Goal: Task Accomplishment & Management: Complete application form

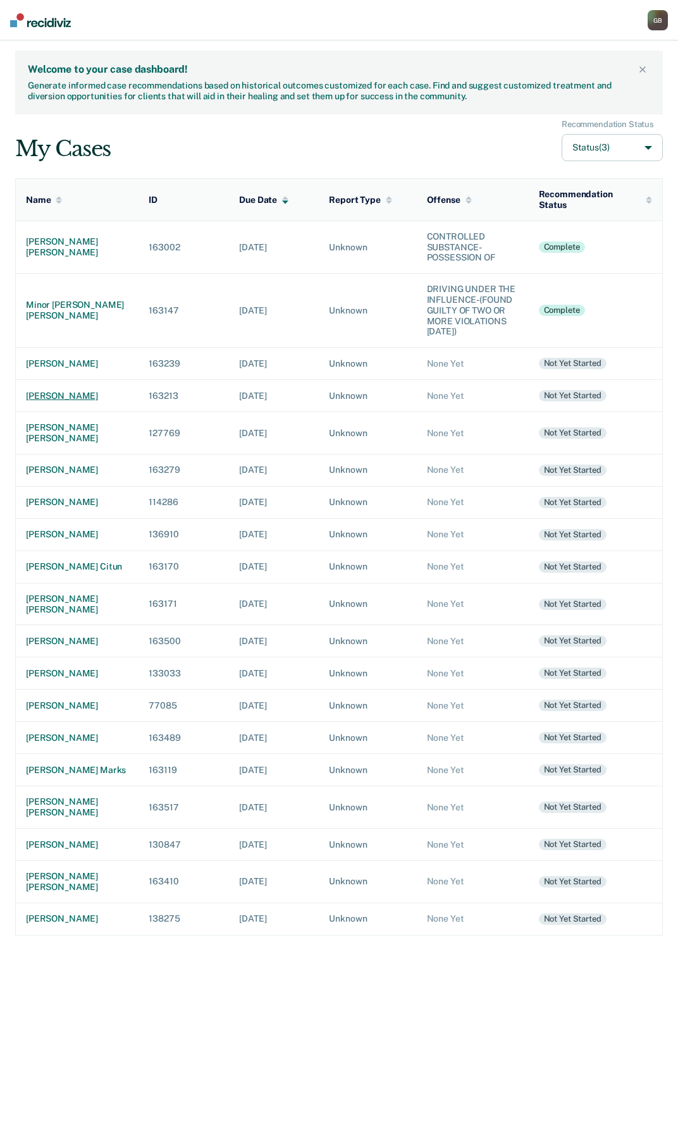
click at [75, 391] on div "[PERSON_NAME]" at bounding box center [77, 396] width 102 height 11
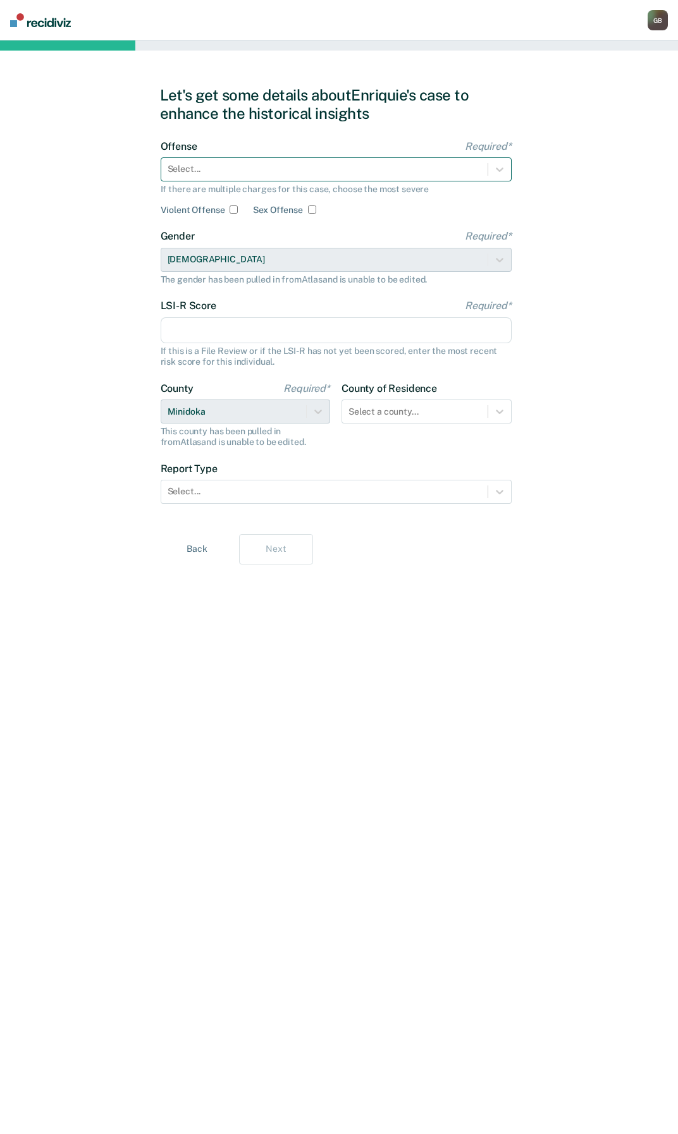
click at [207, 169] on div at bounding box center [325, 169] width 314 height 13
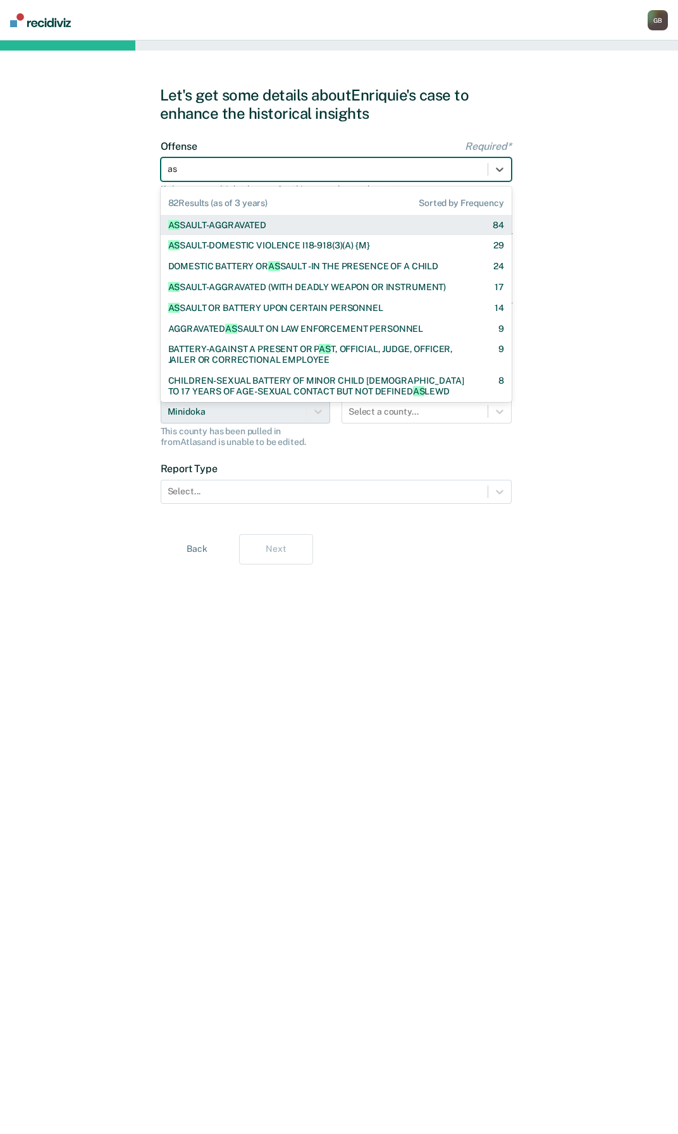
type input "ass"
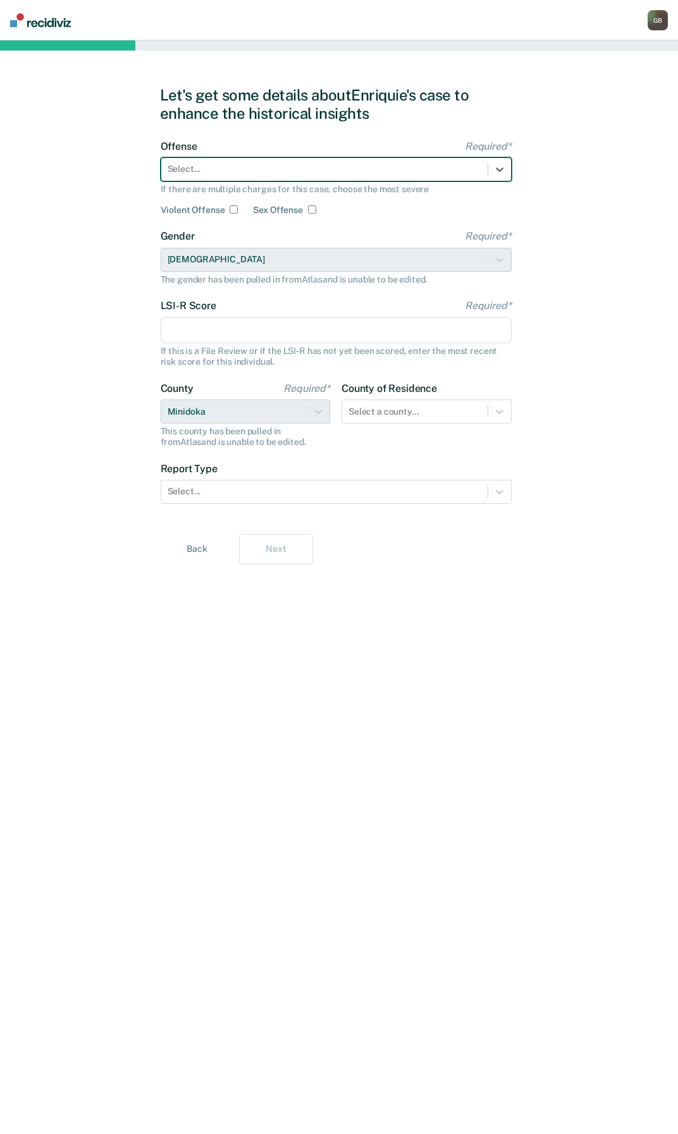
drag, startPoint x: 205, startPoint y: 169, endPoint x: 101, endPoint y: 161, distance: 104.7
click at [101, 161] on div "Let's get some details about Enriquie's case to enhance the historical insights…" at bounding box center [339, 587] width 678 height 1094
click at [194, 169] on div at bounding box center [325, 169] width 314 height 13
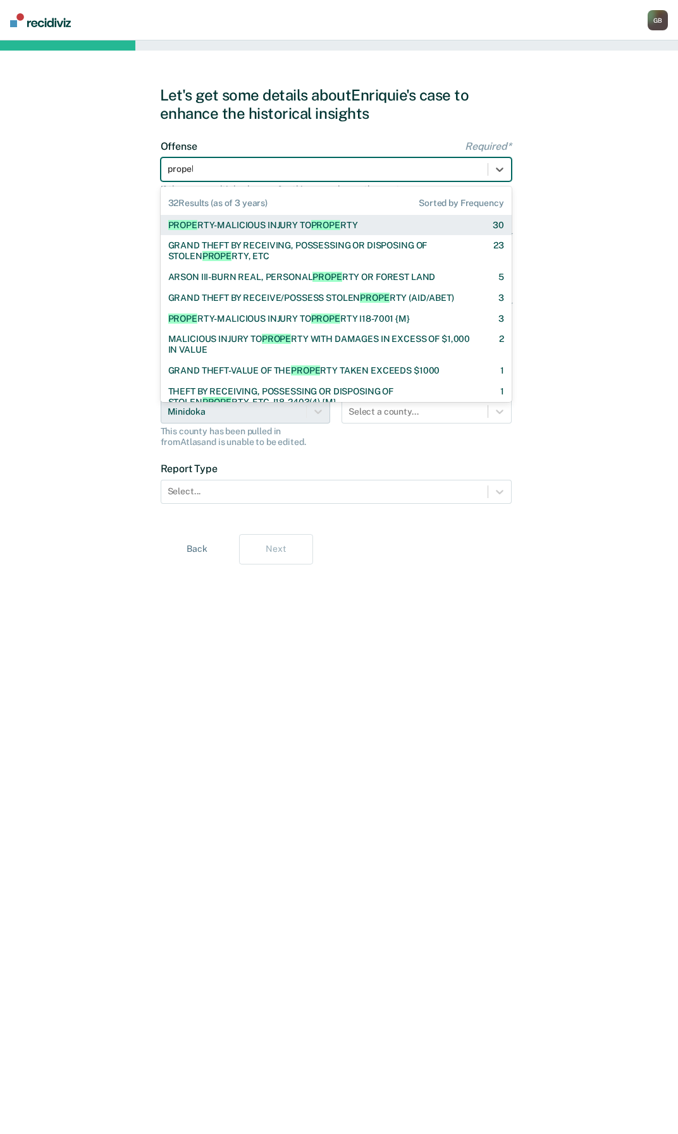
type input "propell"
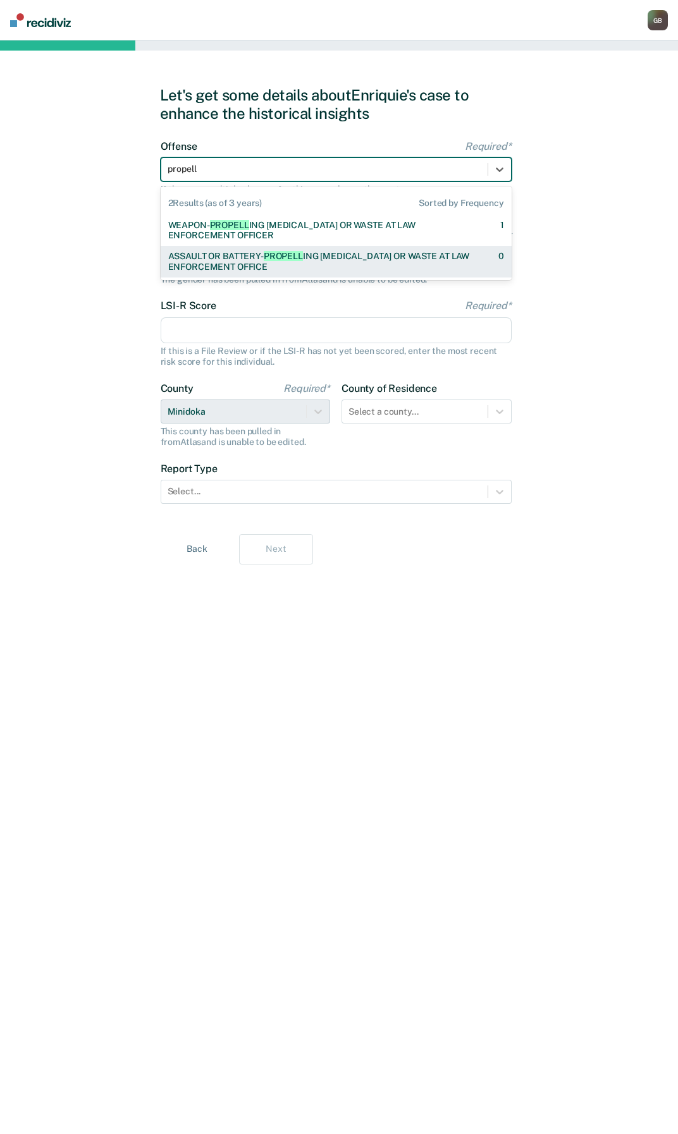
click at [311, 264] on div "ASSAULT OR BATTERY- PROPELL ING [MEDICAL_DATA] OR WASTE AT LAW ENFORCEMENT OFFI…" at bounding box center [322, 262] width 308 height 22
checkbox input "true"
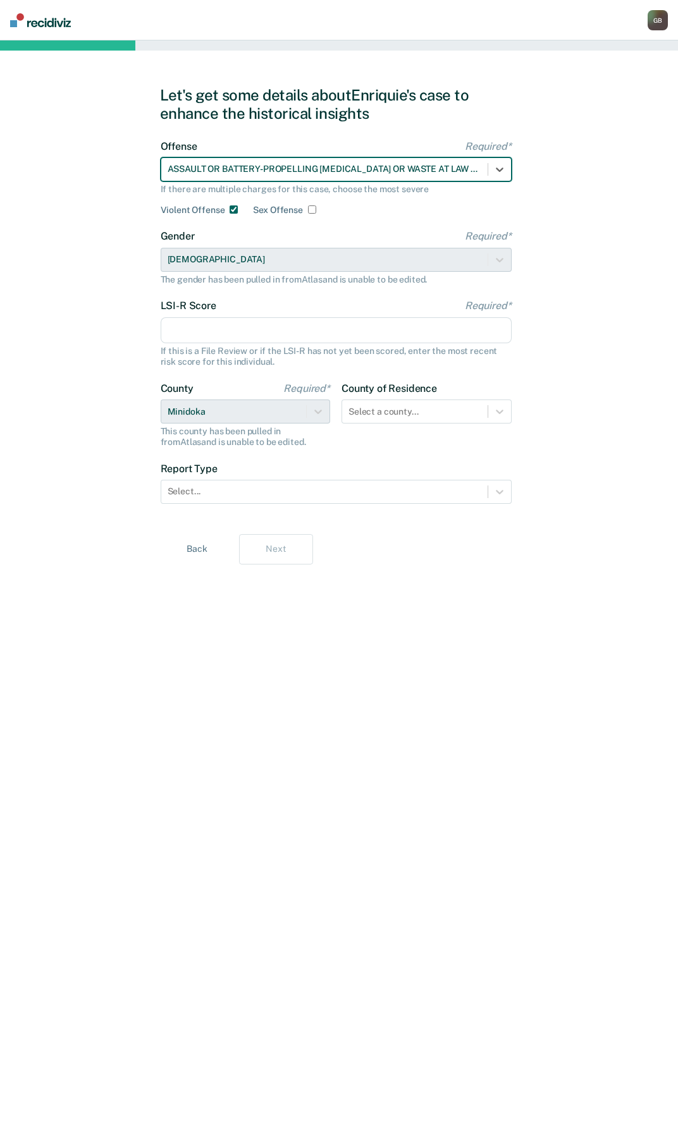
click at [222, 339] on input "LSI-R Score Required*" at bounding box center [336, 330] width 351 height 27
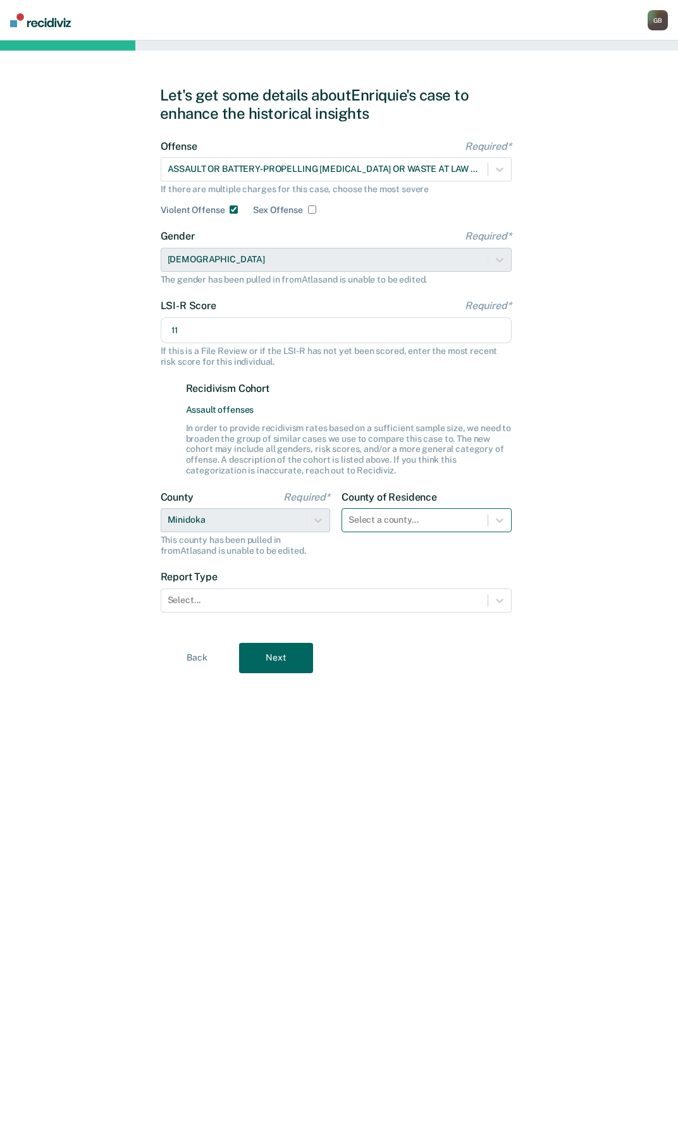
type input "11"
click at [389, 515] on div at bounding box center [414, 519] width 133 height 13
click at [427, 529] on div "Select a county..." at bounding box center [414, 520] width 145 height 18
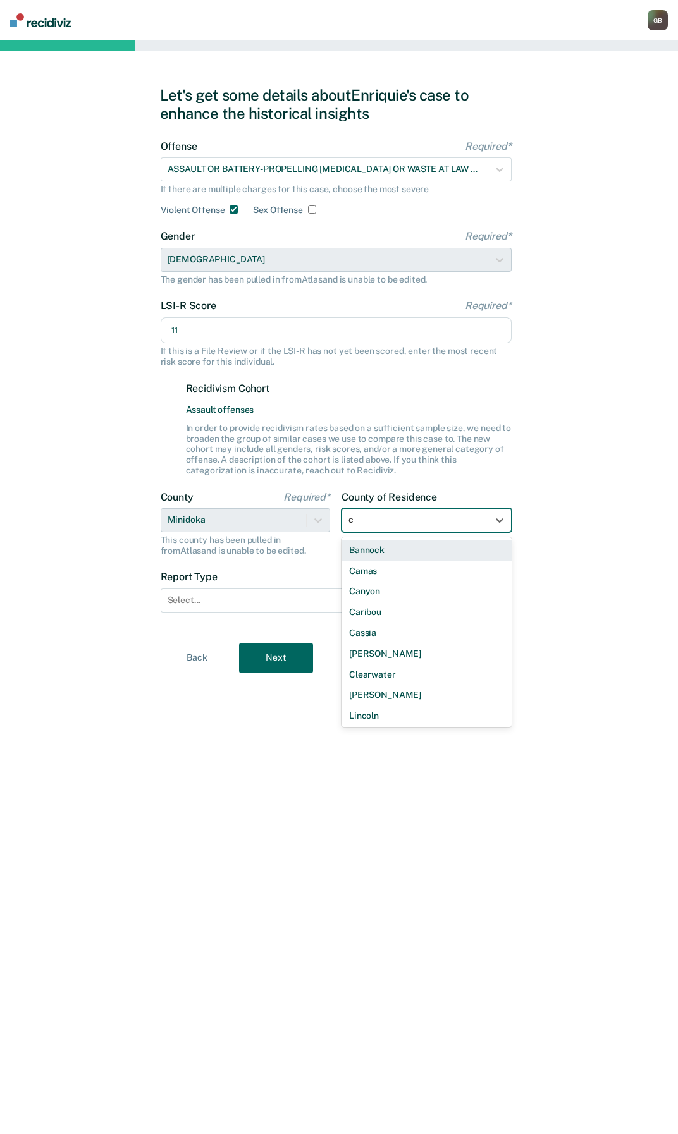
type input "ca"
click at [375, 562] on div "Canyon" at bounding box center [426, 571] width 170 height 21
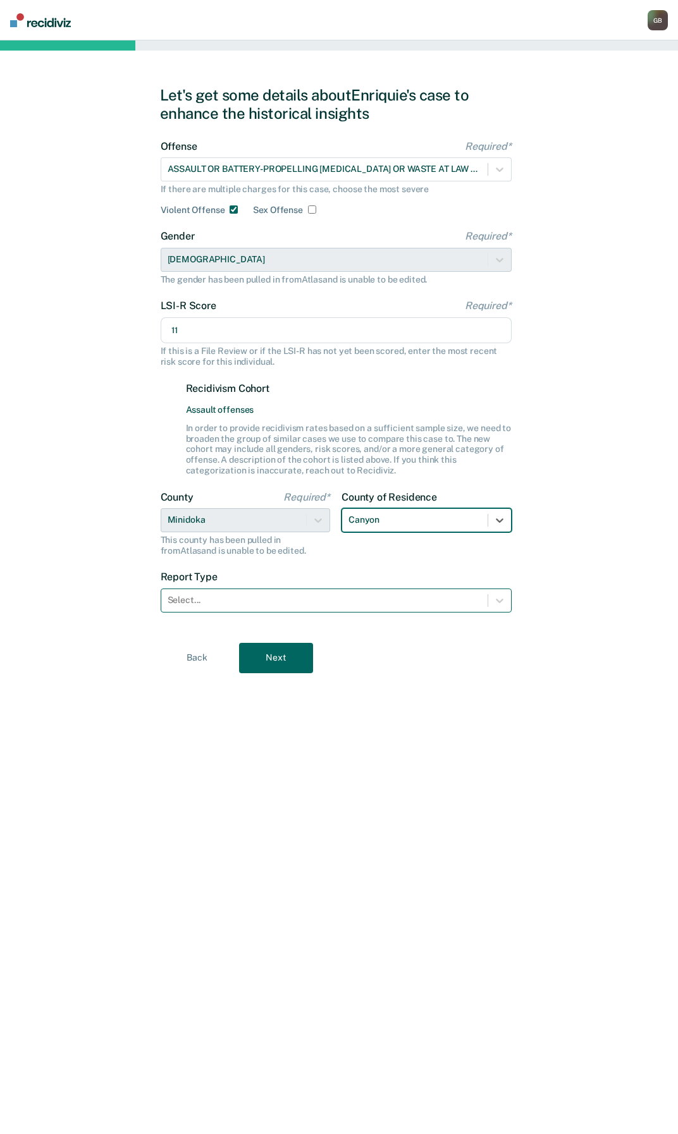
click at [269, 606] on div at bounding box center [325, 600] width 314 height 13
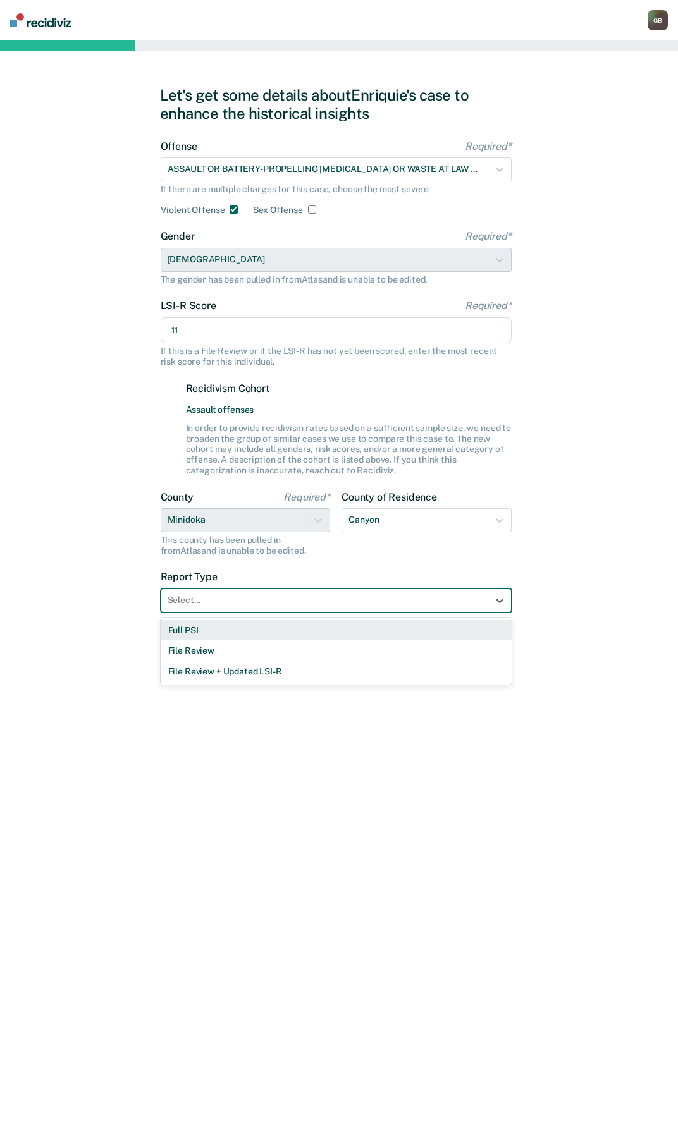
click at [199, 636] on div "Full PSI" at bounding box center [336, 630] width 351 height 21
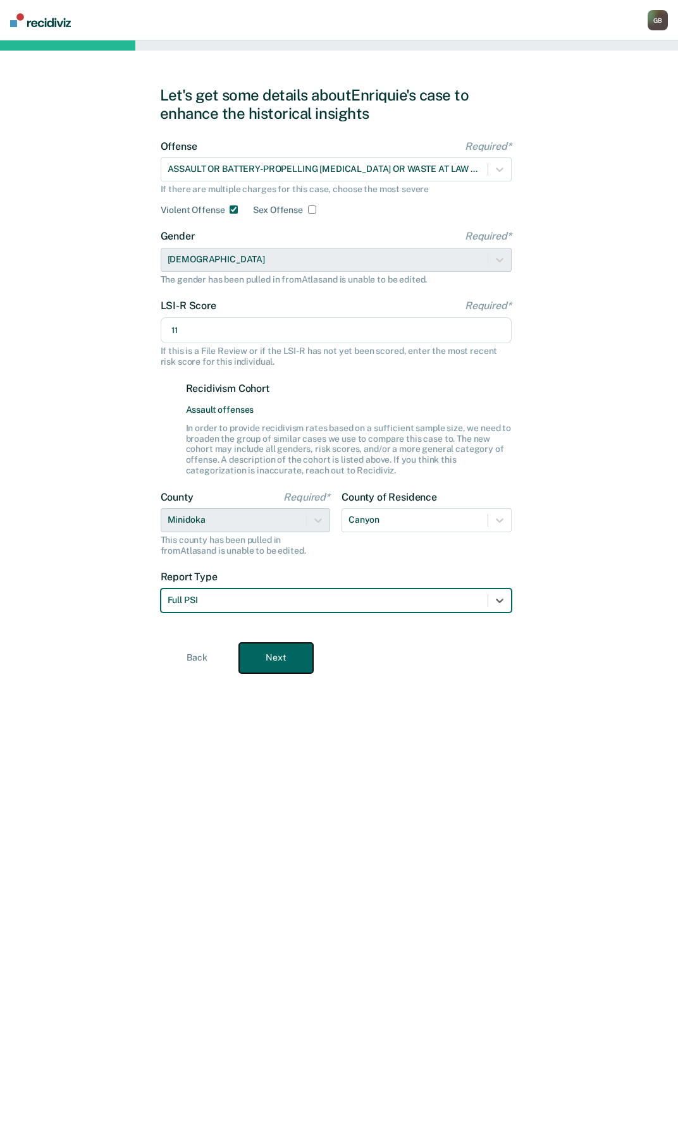
click at [268, 657] on button "Next" at bounding box center [276, 658] width 74 height 30
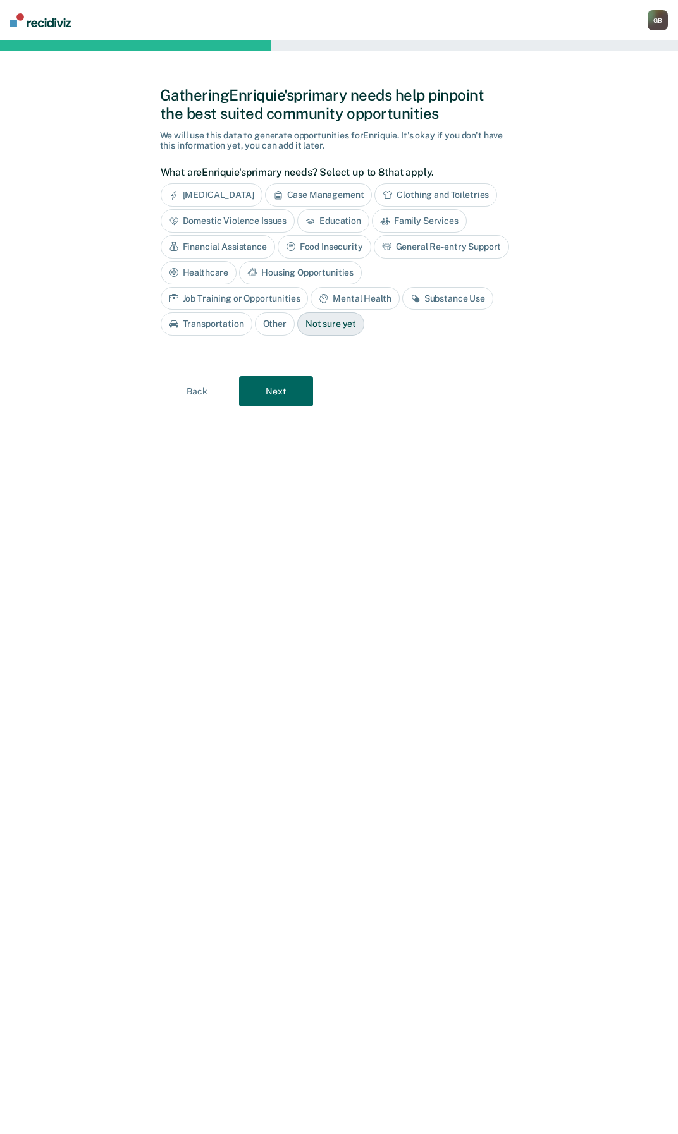
drag, startPoint x: 187, startPoint y: 329, endPoint x: 226, endPoint y: 348, distance: 43.6
click at [297, 329] on div "Not sure yet" at bounding box center [330, 323] width 67 height 23
click at [266, 389] on button "Next" at bounding box center [276, 391] width 74 height 30
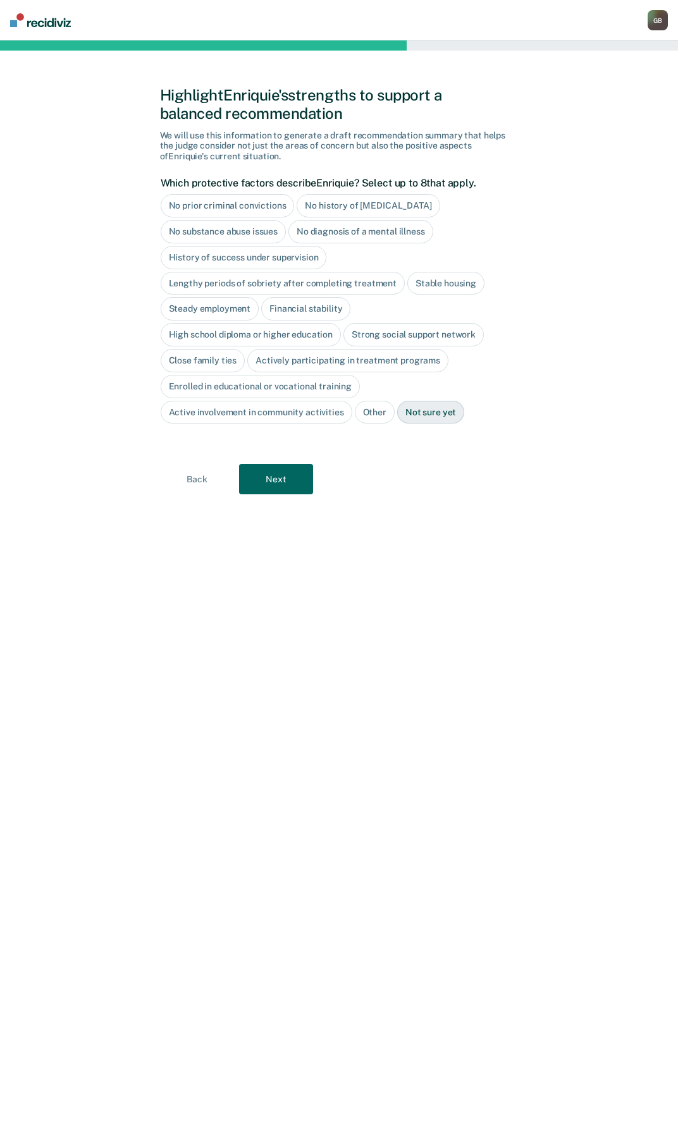
click at [439, 417] on div "Not sure yet" at bounding box center [430, 412] width 67 height 23
click at [288, 489] on button "Next" at bounding box center [276, 479] width 74 height 30
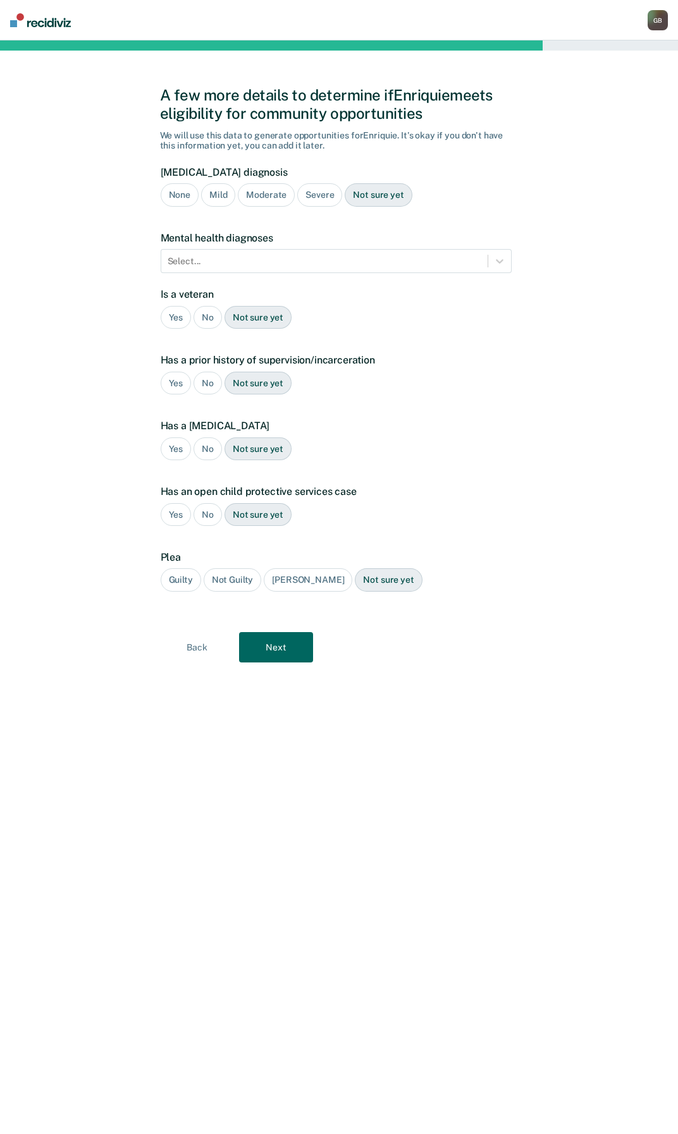
click at [219, 197] on div "Mild" at bounding box center [218, 194] width 34 height 23
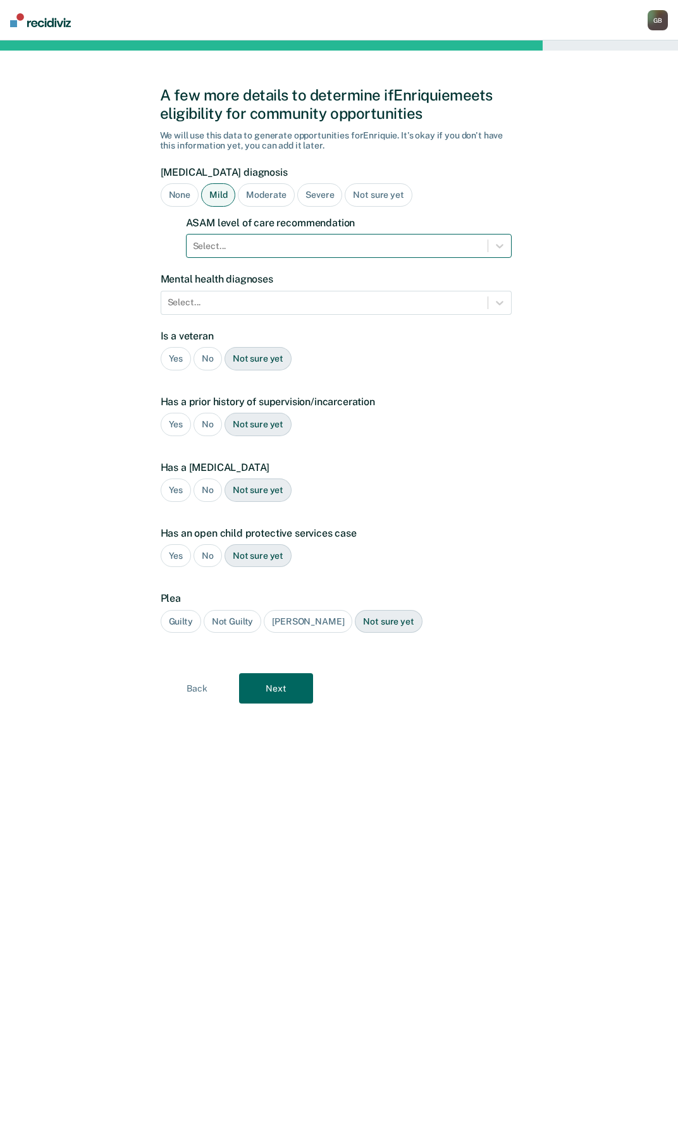
click at [219, 254] on div "Select..." at bounding box center [337, 246] width 301 height 18
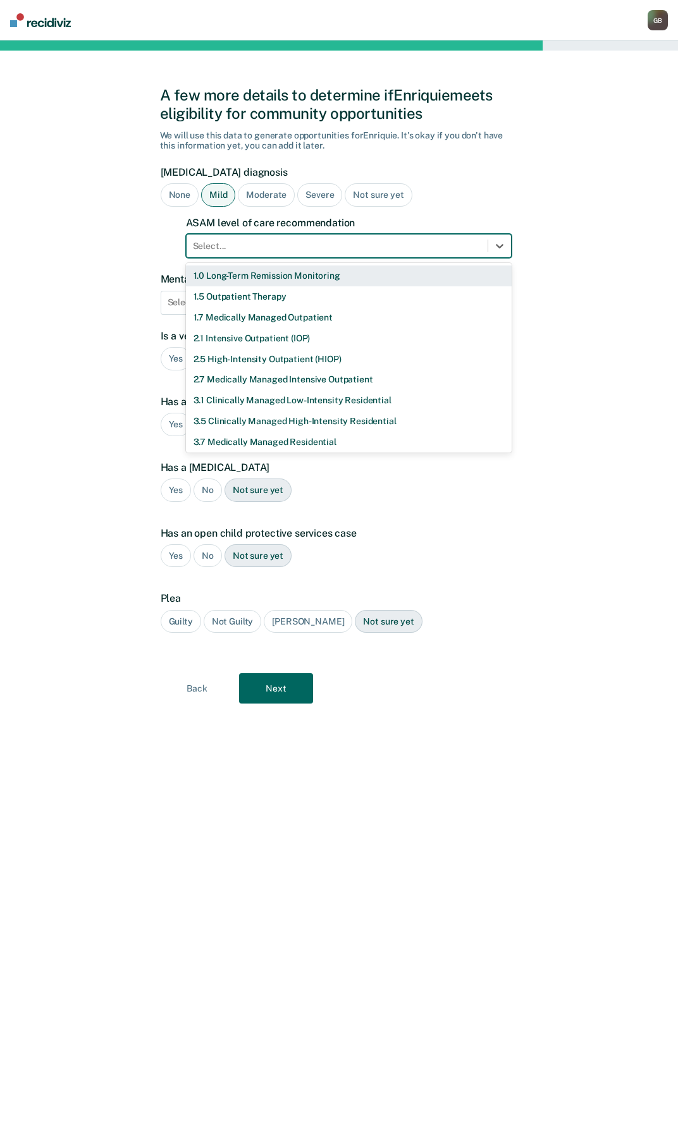
click at [248, 278] on div "1.0 Long-Term Remission Monitoring" at bounding box center [349, 276] width 326 height 21
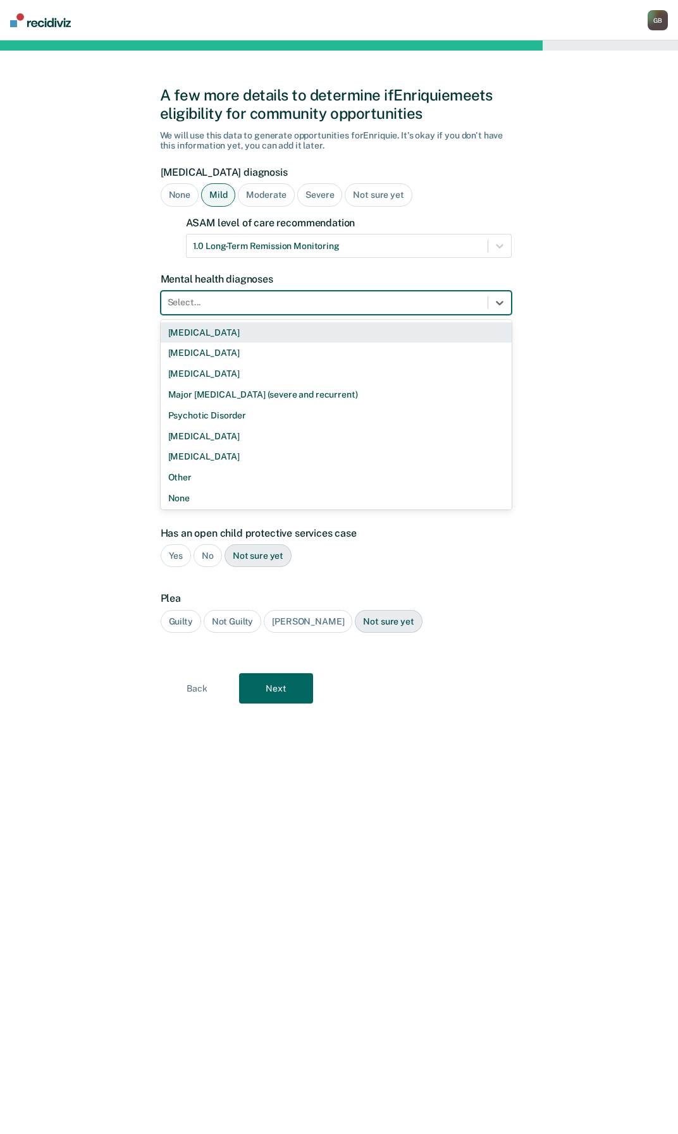
click at [215, 302] on div at bounding box center [325, 302] width 314 height 13
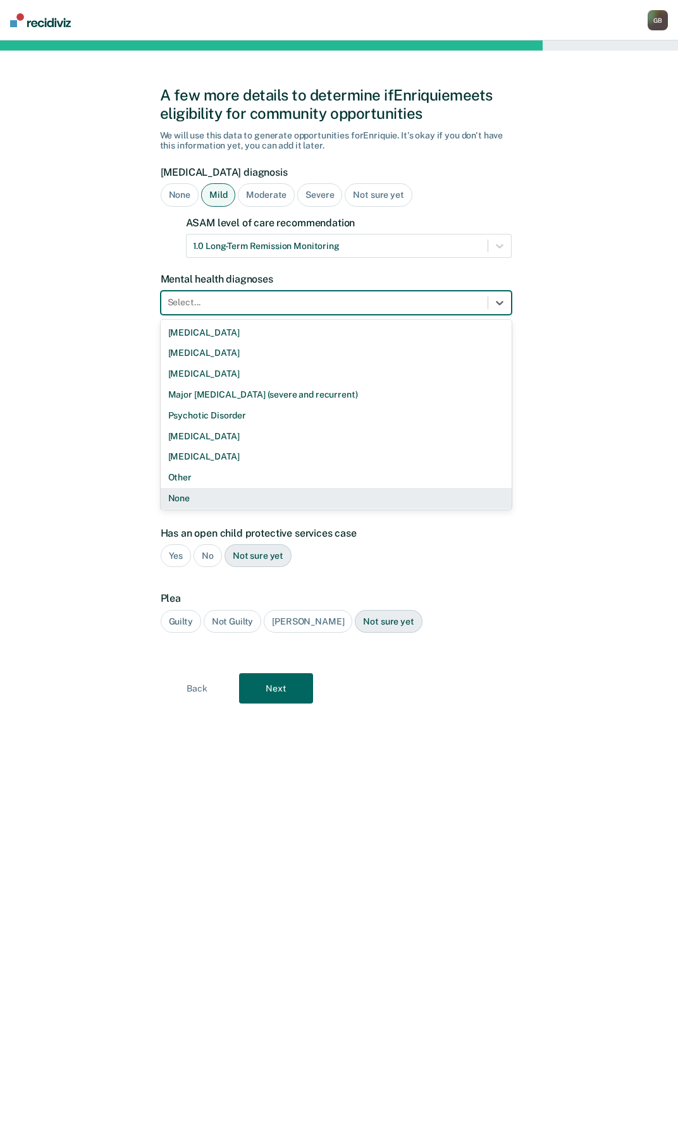
click at [207, 500] on div "None" at bounding box center [336, 498] width 351 height 21
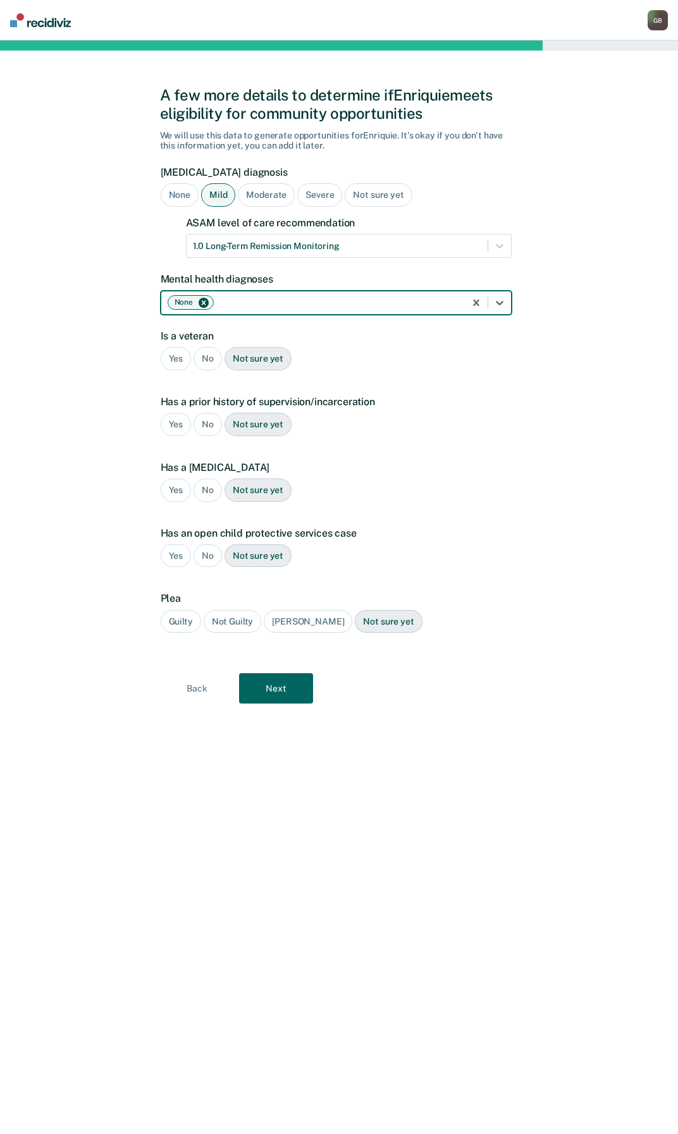
click at [205, 361] on div "No" at bounding box center [208, 358] width 28 height 23
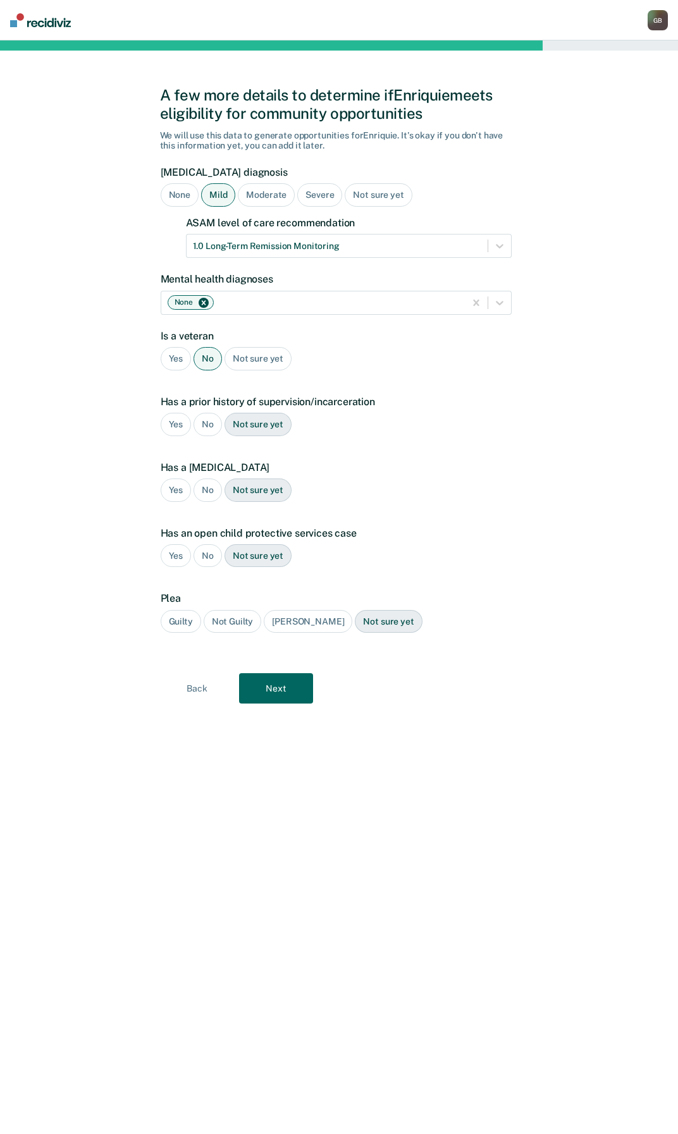
click at [203, 424] on div "No" at bounding box center [208, 424] width 28 height 23
click at [179, 429] on div "Yes" at bounding box center [176, 424] width 31 height 23
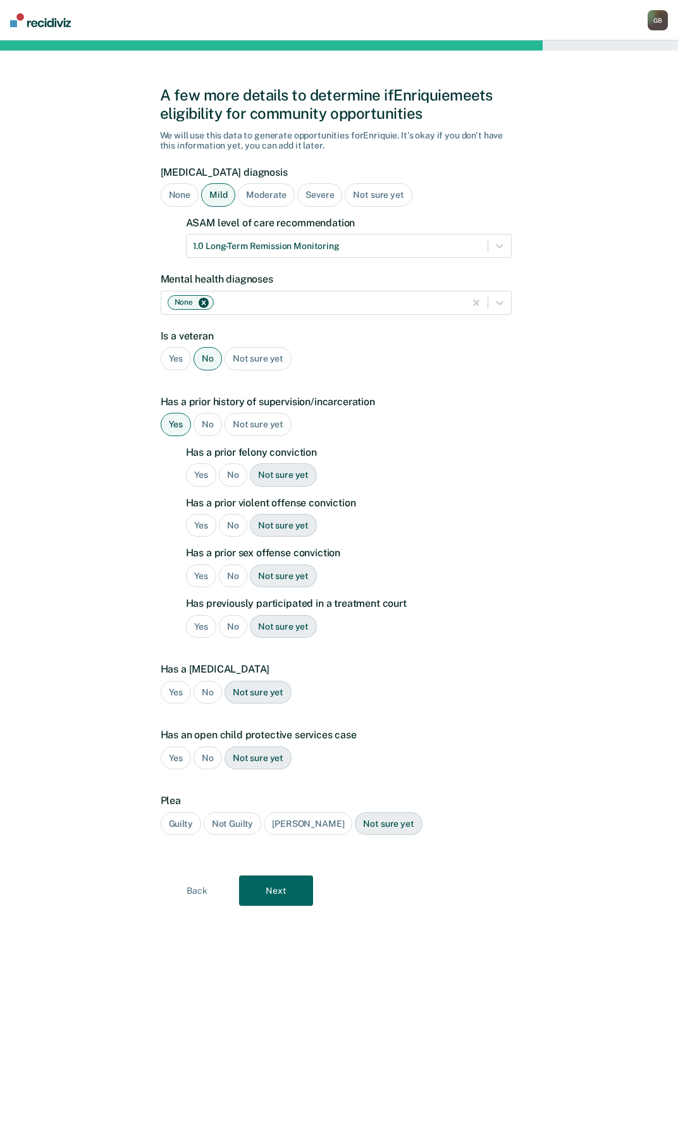
click at [204, 429] on div "No" at bounding box center [208, 424] width 28 height 23
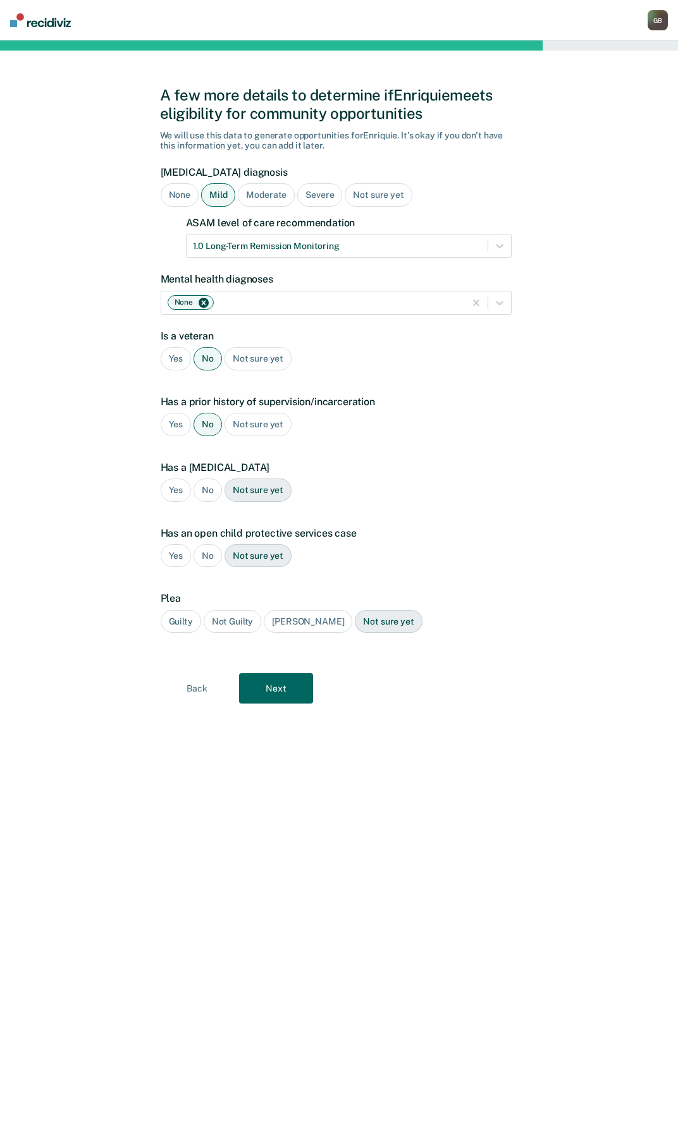
click at [206, 488] on div "No" at bounding box center [208, 490] width 28 height 23
click at [209, 555] on div "No" at bounding box center [208, 555] width 28 height 23
click at [190, 626] on div "Guilty" at bounding box center [181, 621] width 40 height 23
click at [285, 693] on button "Next" at bounding box center [276, 688] width 74 height 30
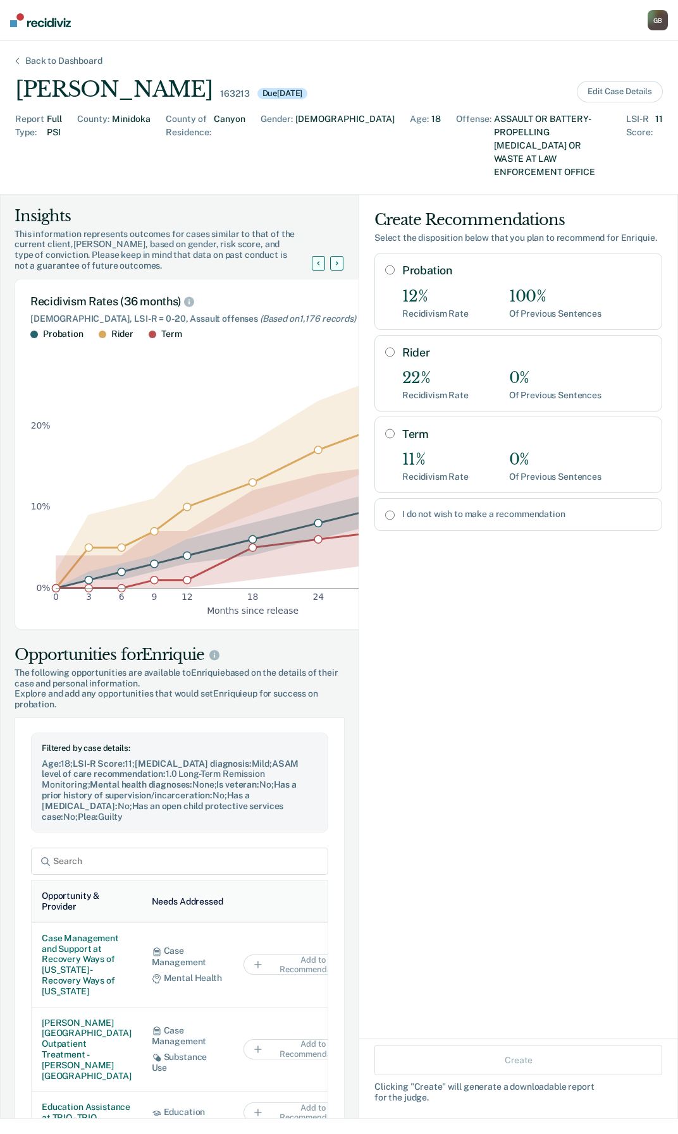
click at [385, 265] on input "Probation" at bounding box center [389, 270] width 9 height 10
radio input "true"
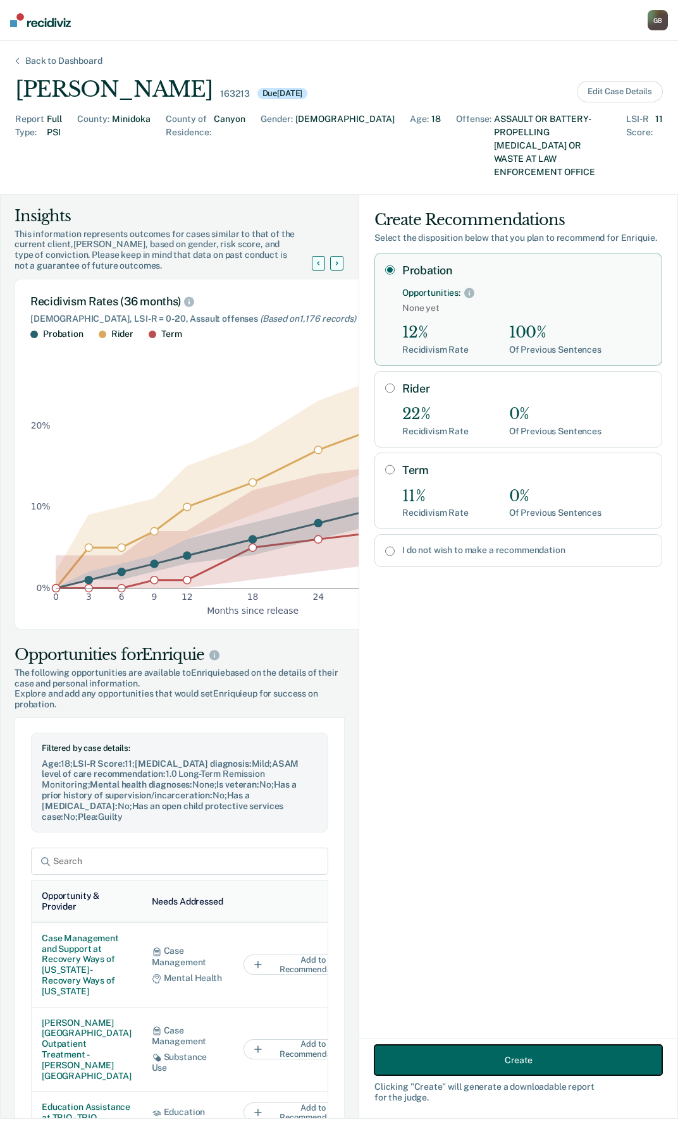
click at [484, 1067] on button "Create" at bounding box center [518, 1060] width 288 height 30
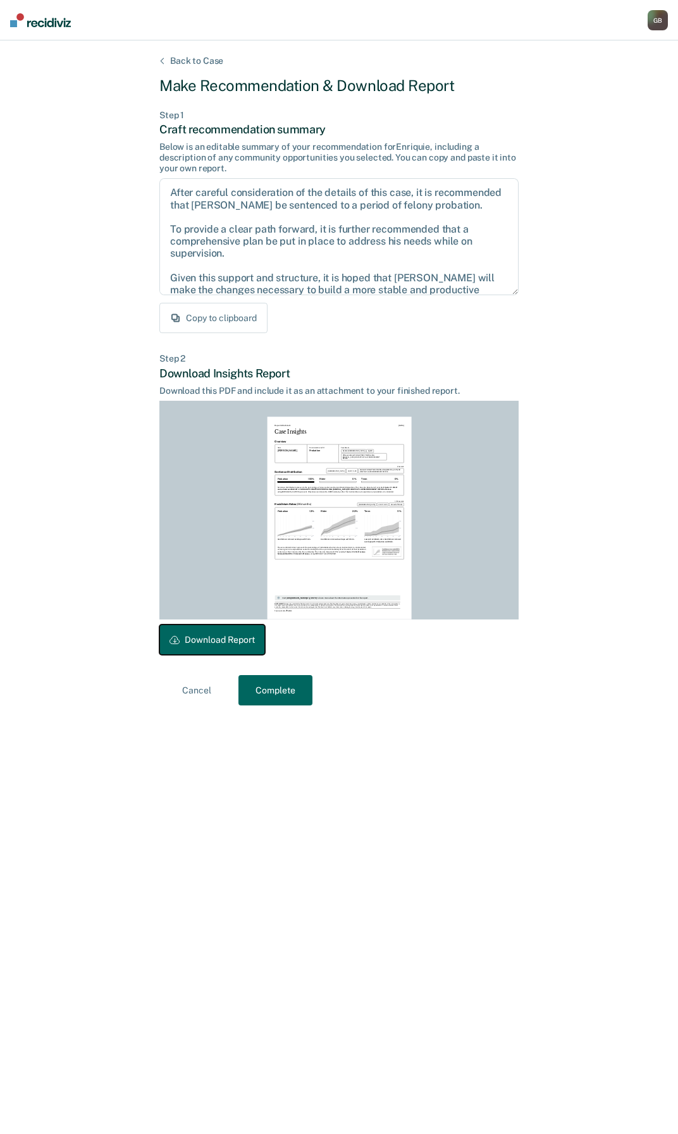
drag, startPoint x: 233, startPoint y: 648, endPoint x: 349, endPoint y: 374, distance: 296.7
click at [233, 648] on button "Download Report" at bounding box center [212, 640] width 106 height 30
click at [290, 697] on button "Complete" at bounding box center [275, 690] width 74 height 30
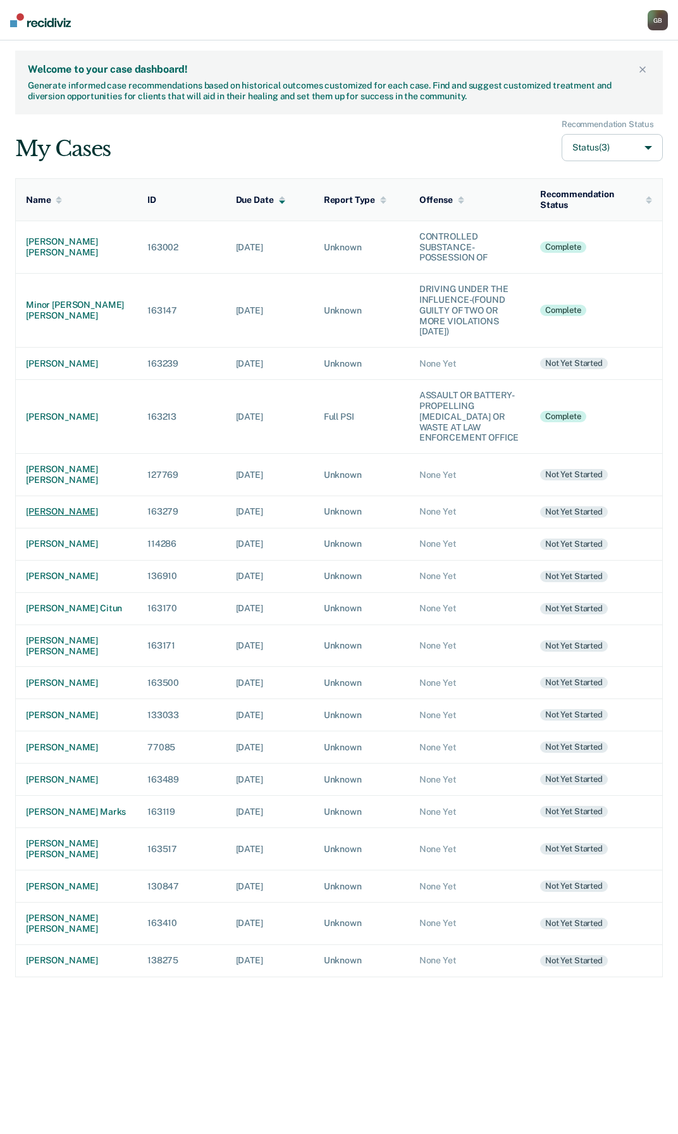
click at [56, 517] on div "[PERSON_NAME]" at bounding box center [76, 512] width 101 height 11
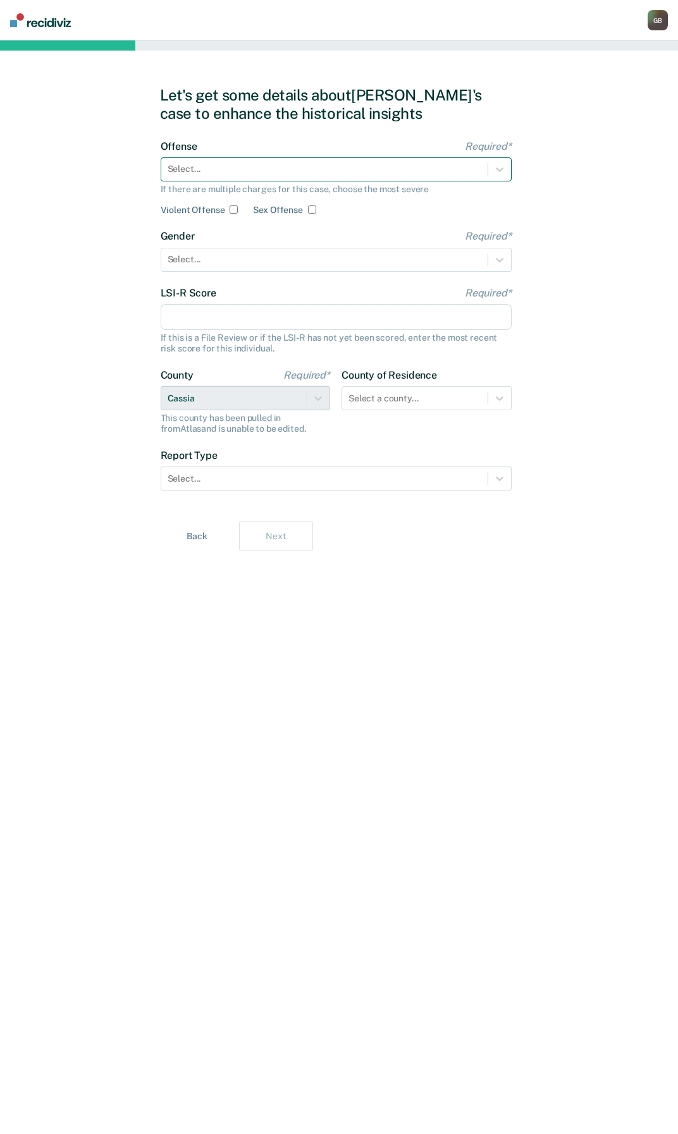
click at [319, 170] on div at bounding box center [325, 169] width 314 height 13
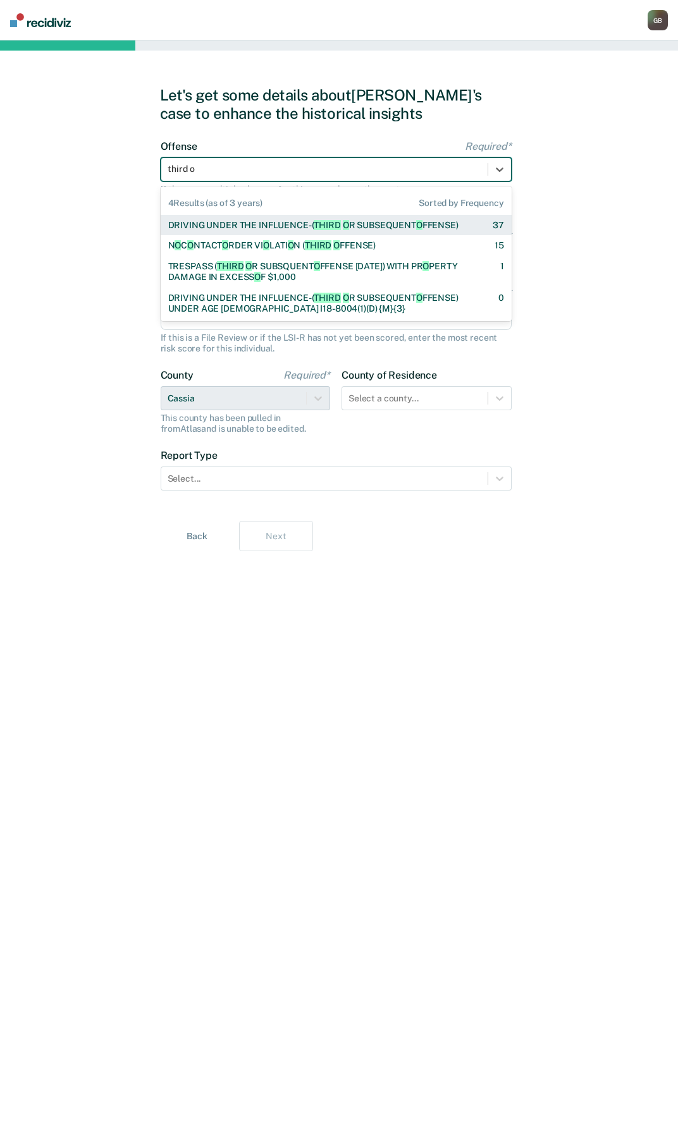
type input "third or"
click at [305, 220] on div "DRIVING UNDER THE INFLUENCE-( THIRD OR SUBSEQUENT OFFENSE)" at bounding box center [313, 225] width 290 height 11
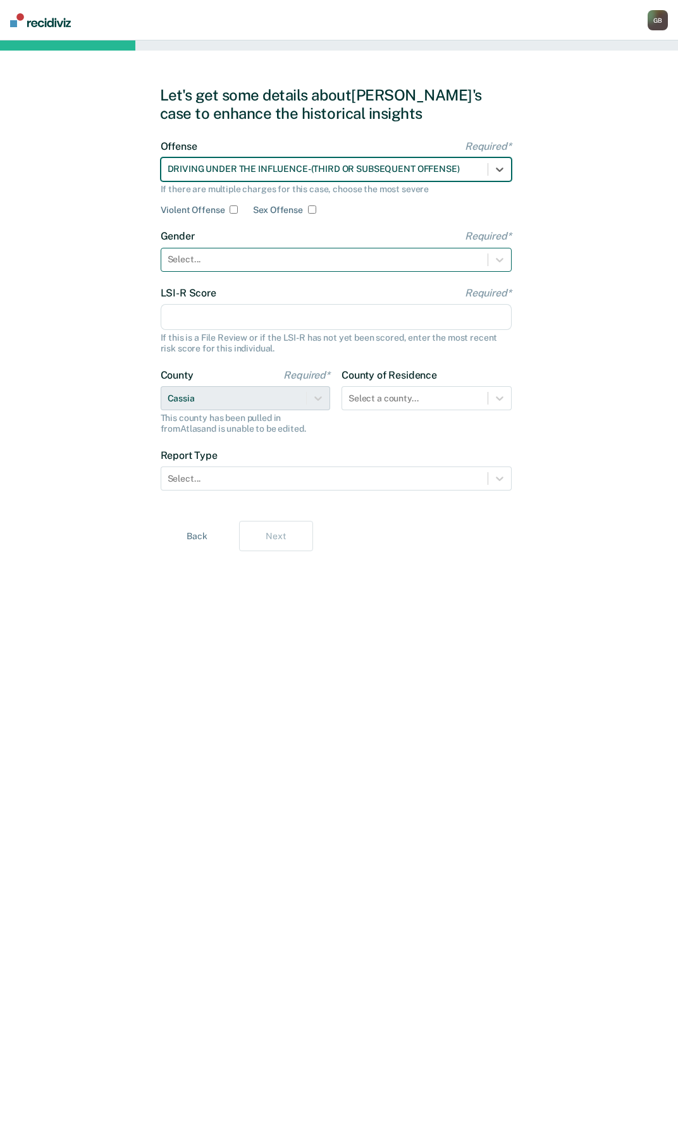
click at [211, 256] on div at bounding box center [325, 259] width 314 height 13
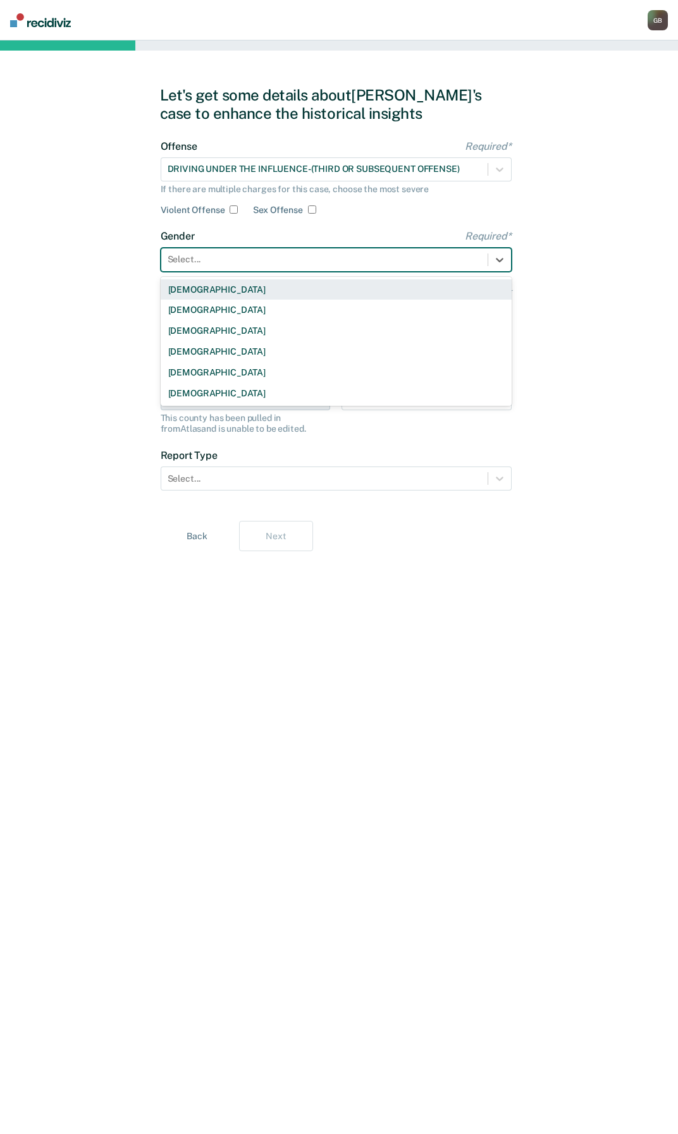
click at [190, 293] on div "[DEMOGRAPHIC_DATA]" at bounding box center [336, 290] width 351 height 21
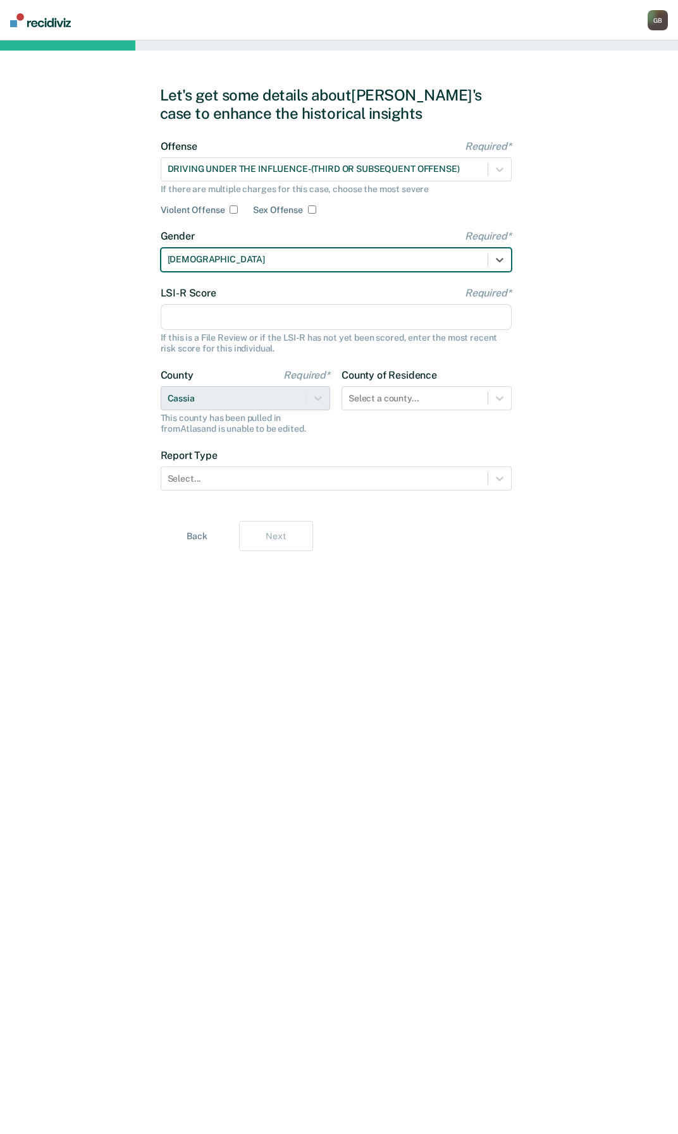
click at [197, 316] on input "LSI-R Score Required*" at bounding box center [336, 317] width 351 height 27
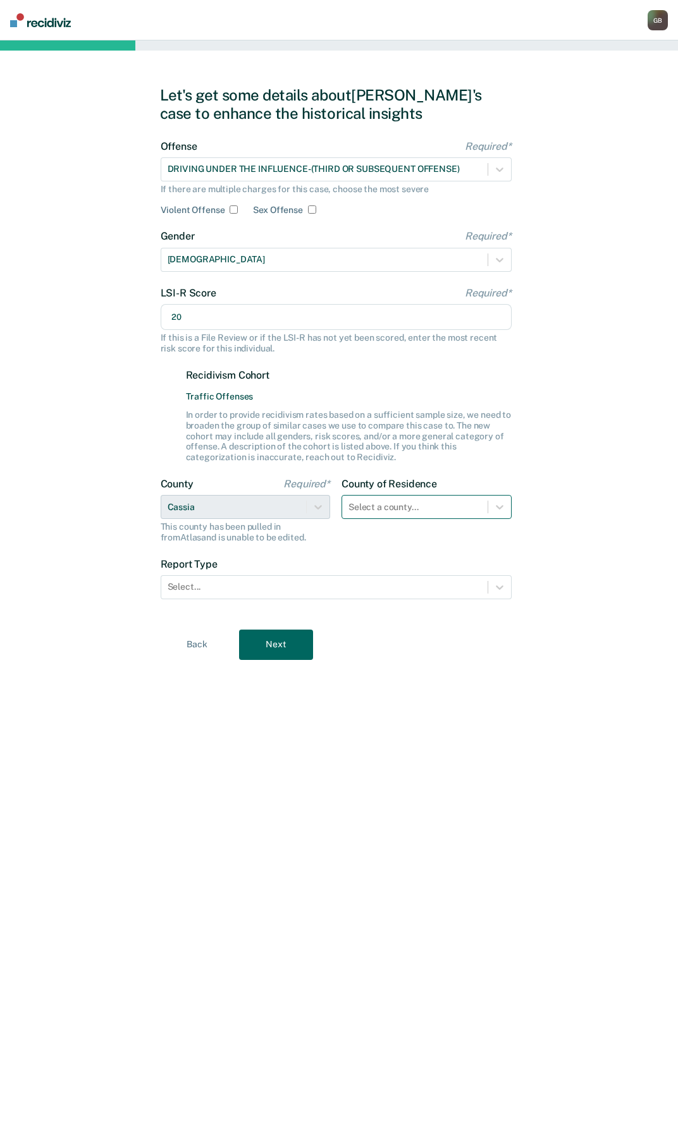
type input "20"
click at [398, 503] on div at bounding box center [414, 507] width 133 height 13
type input "cass"
click at [386, 533] on div "Cassia" at bounding box center [426, 537] width 170 height 21
click at [237, 587] on div at bounding box center [325, 587] width 314 height 13
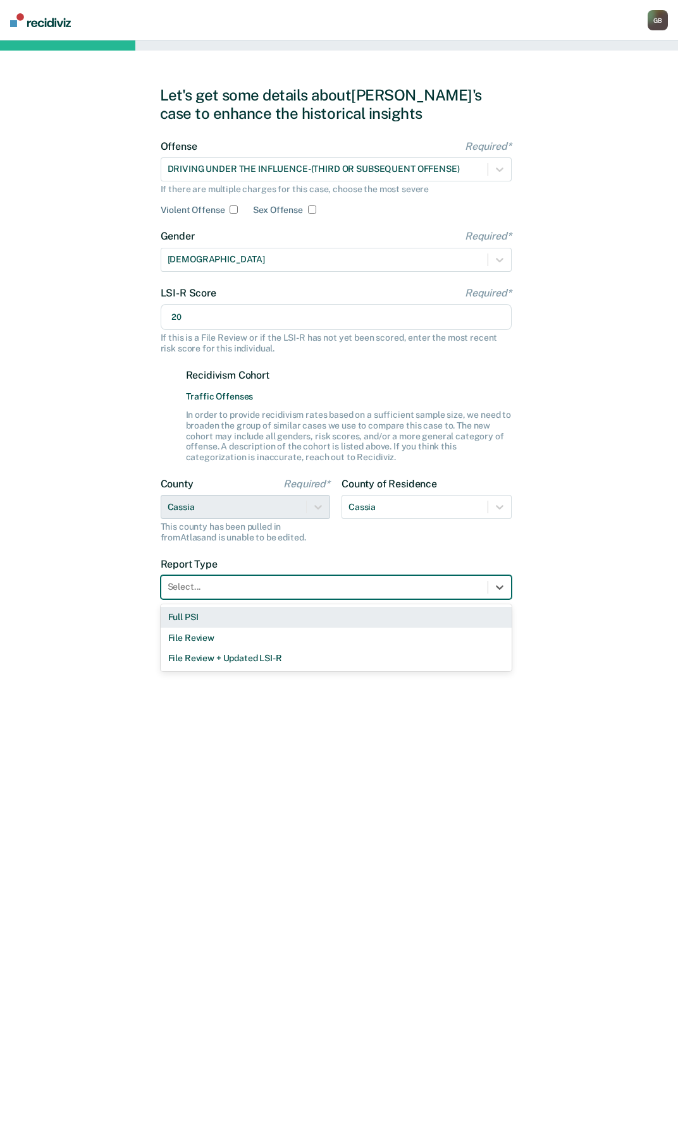
click at [212, 622] on div "Full PSI" at bounding box center [336, 617] width 351 height 21
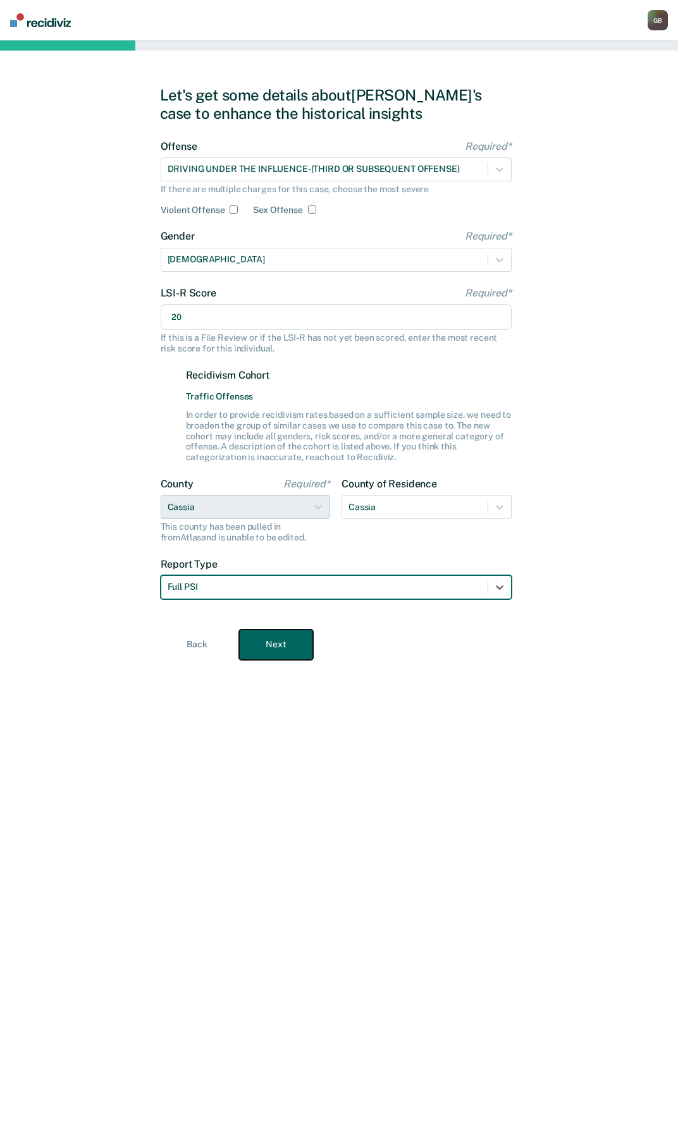
click at [256, 649] on button "Next" at bounding box center [276, 645] width 74 height 30
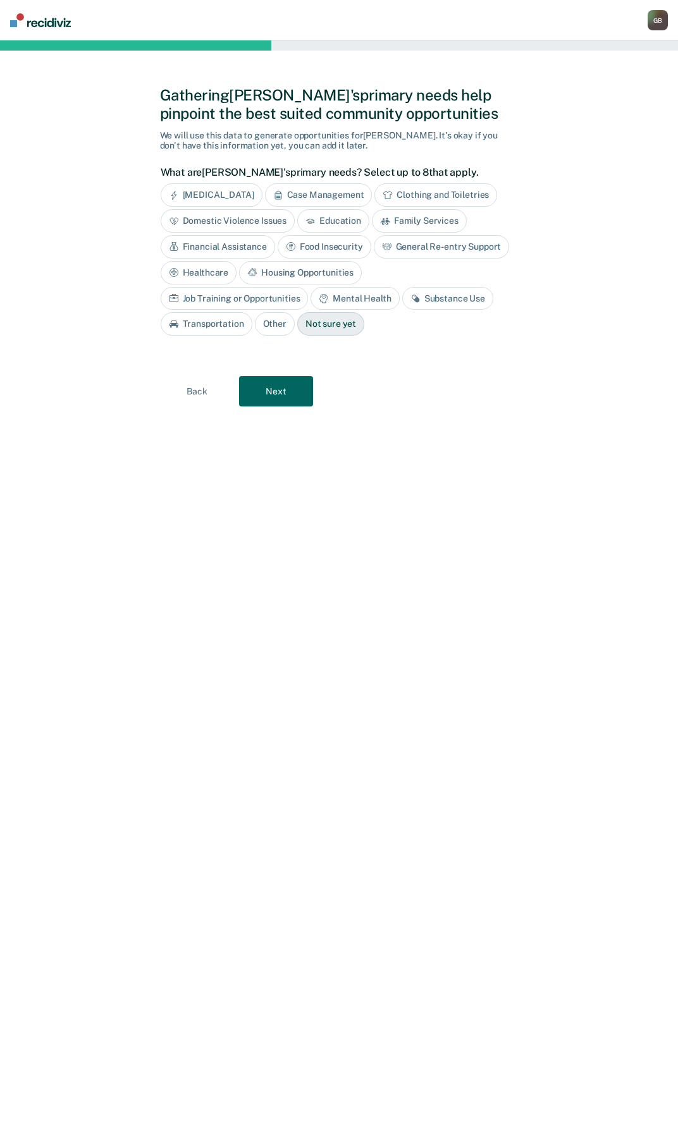
click at [402, 303] on div "Substance Use" at bounding box center [447, 298] width 91 height 23
click at [292, 391] on button "Next" at bounding box center [276, 391] width 74 height 30
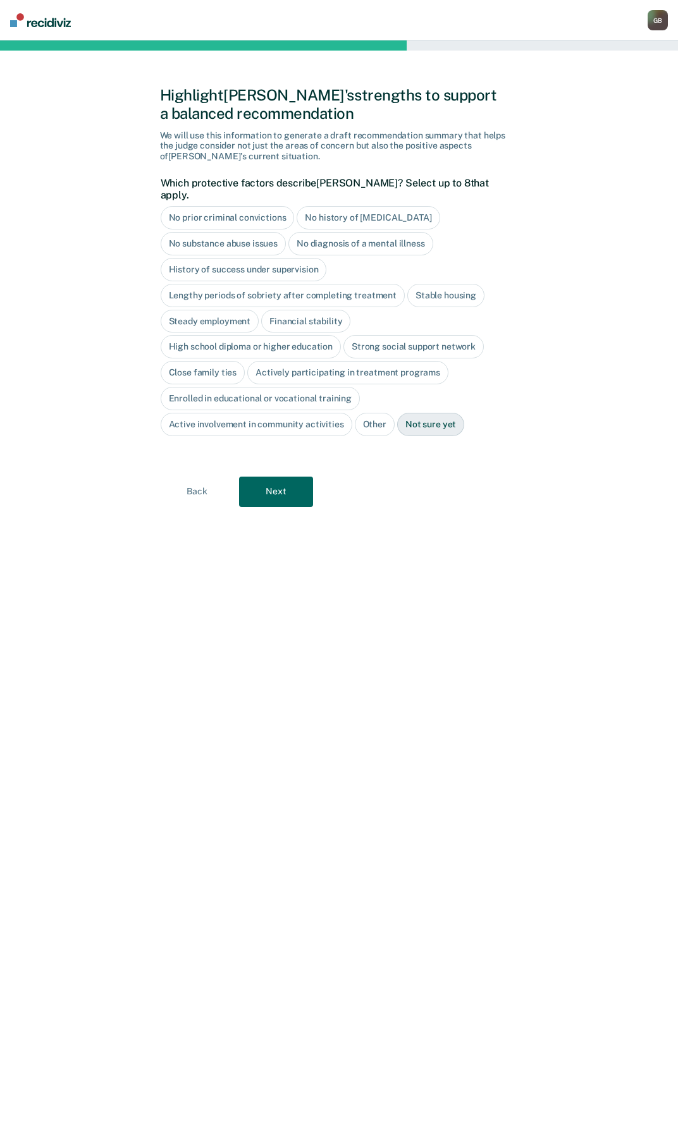
click at [364, 212] on div "No history of [MEDICAL_DATA]" at bounding box center [368, 217] width 143 height 23
click at [331, 232] on div "No diagnosis of a mental illness" at bounding box center [360, 243] width 145 height 23
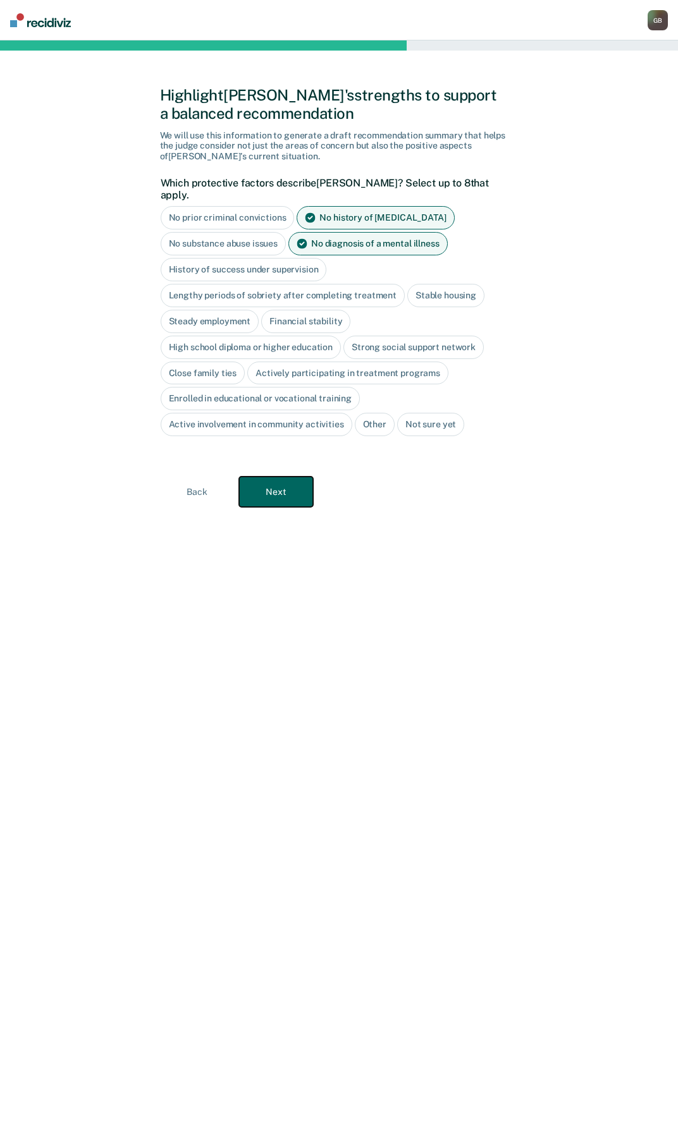
click at [274, 488] on button "Next" at bounding box center [276, 492] width 74 height 30
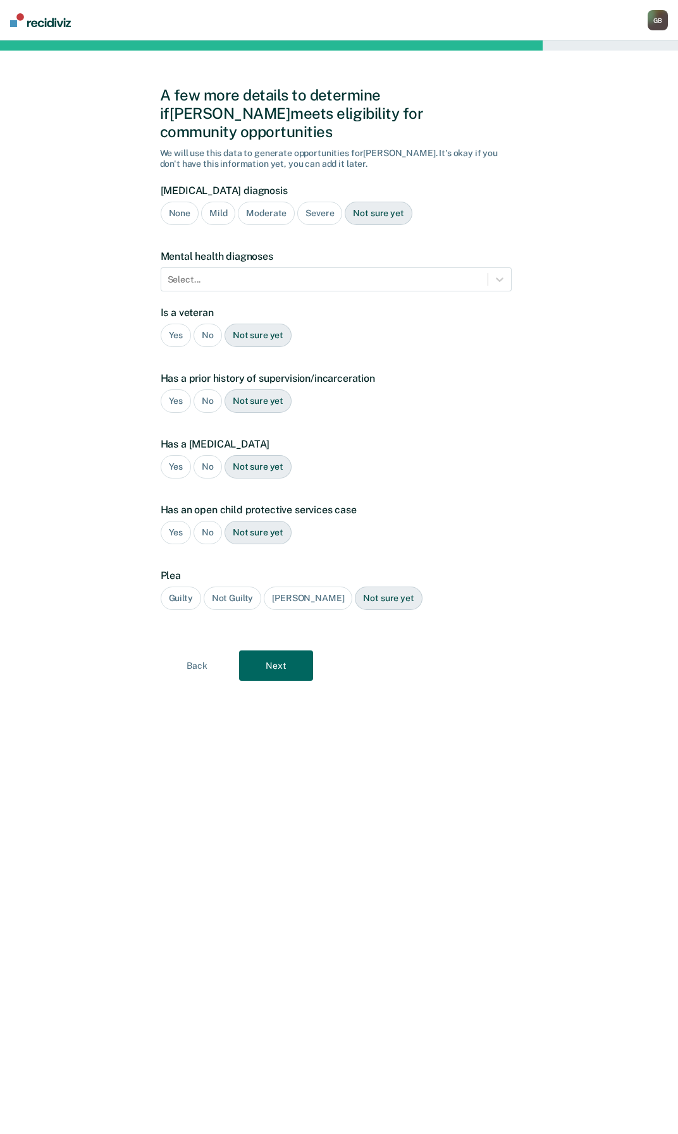
click at [276, 202] on div "Moderate" at bounding box center [266, 213] width 57 height 23
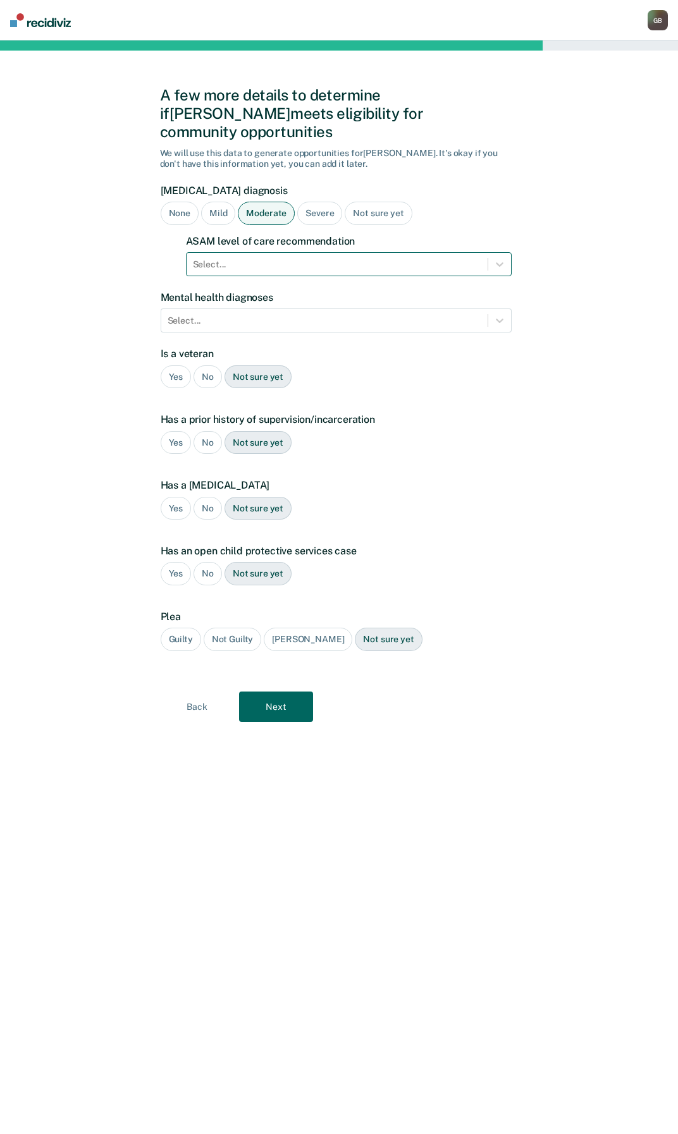
click at [227, 258] on div at bounding box center [337, 264] width 288 height 13
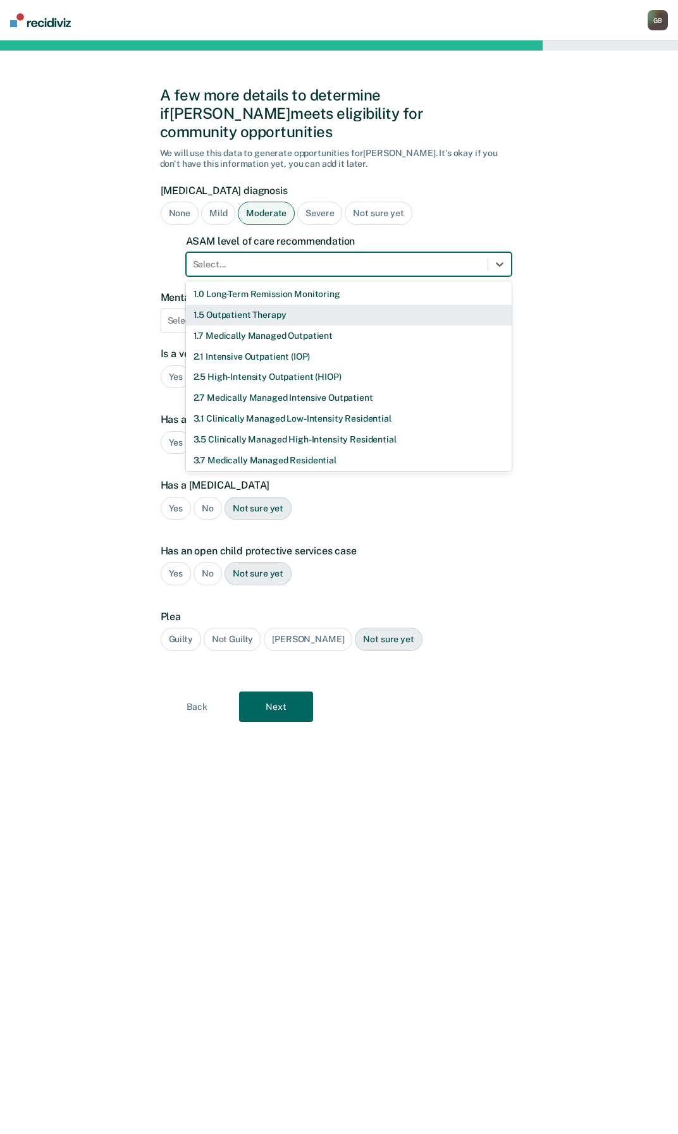
click at [236, 305] on div "1.5 Outpatient Therapy" at bounding box center [349, 315] width 326 height 21
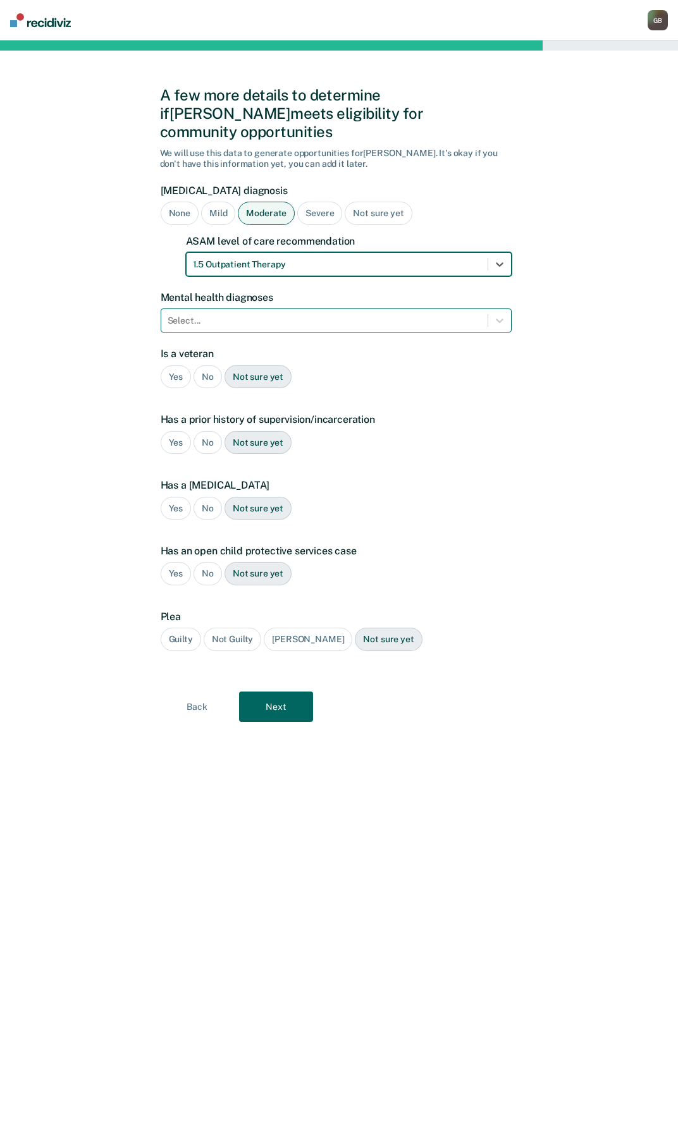
click at [212, 314] on div at bounding box center [325, 320] width 314 height 13
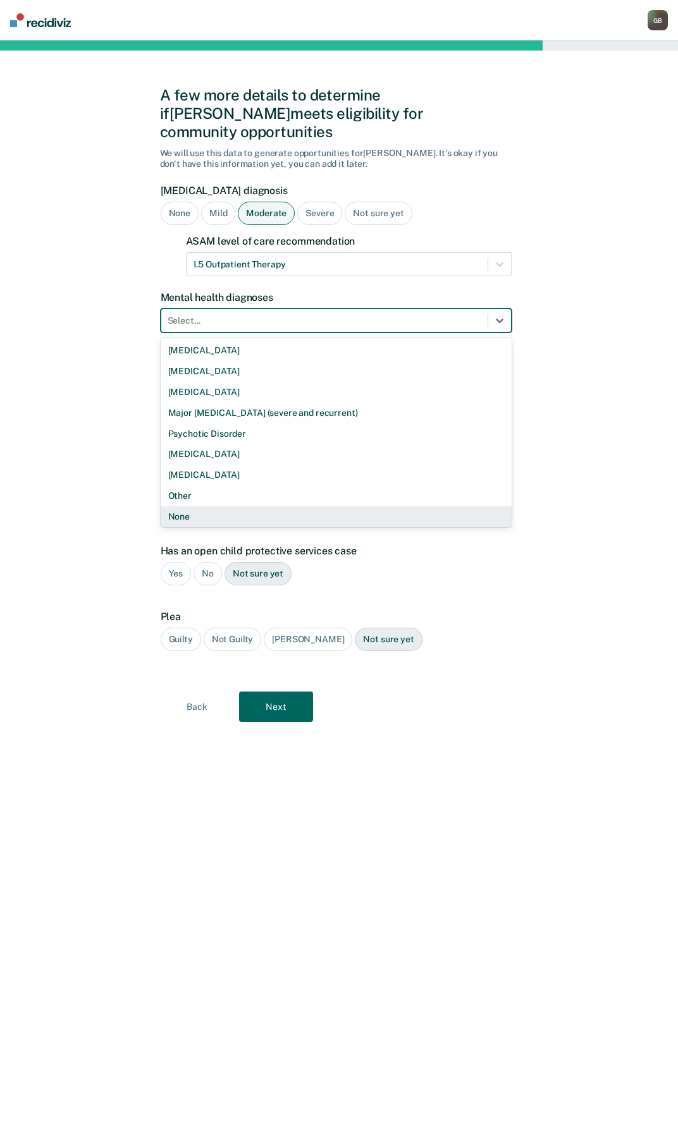
click at [194, 507] on div "None" at bounding box center [336, 517] width 351 height 21
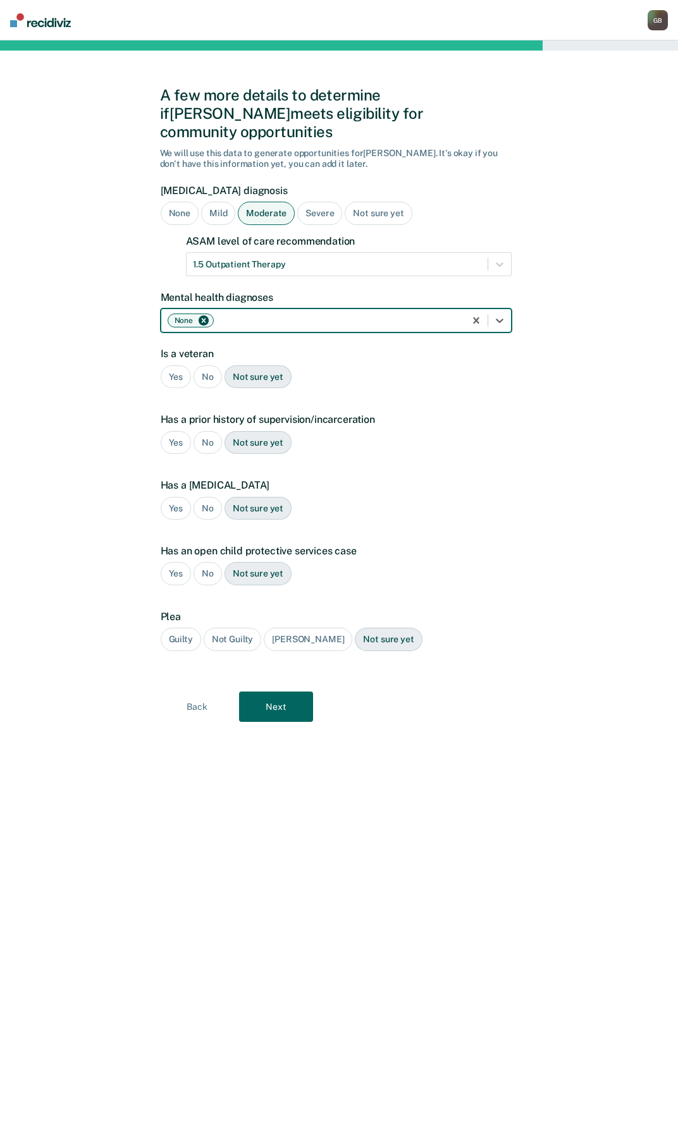
click at [204, 366] on div "No" at bounding box center [208, 377] width 28 height 23
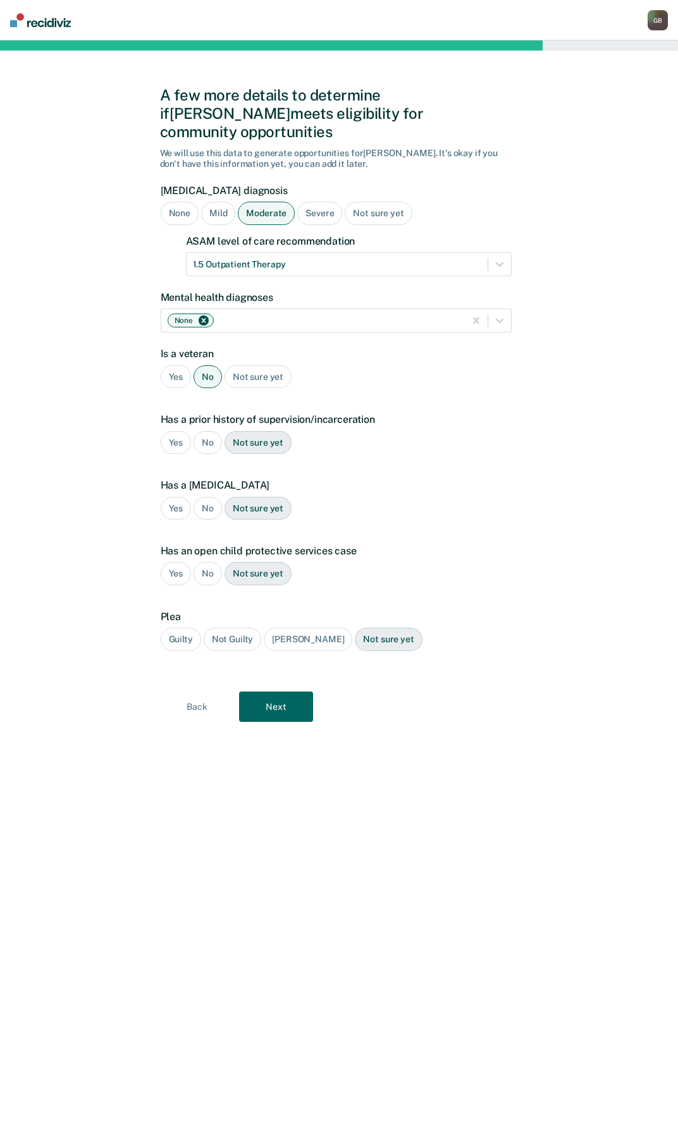
click at [158, 423] on div "A few more details to determine if [PERSON_NAME] meets eligibility for communit…" at bounding box center [339, 587] width 678 height 1094
click at [159, 422] on div "A few more details to determine if [PERSON_NAME] meets eligibility for communit…" at bounding box center [339, 587] width 678 height 1094
drag, startPoint x: 159, startPoint y: 422, endPoint x: 167, endPoint y: 422, distance: 8.2
click at [167, 431] on div "Yes" at bounding box center [176, 442] width 31 height 23
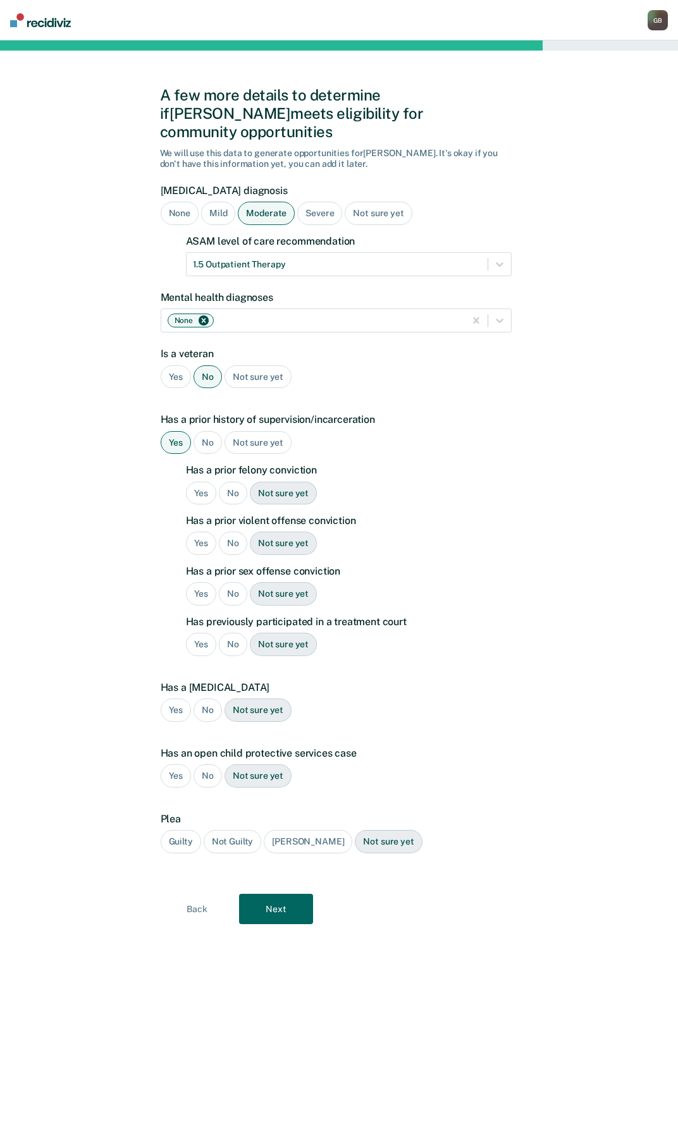
click at [231, 482] on div "No" at bounding box center [233, 493] width 28 height 23
click at [230, 532] on div "No" at bounding box center [233, 543] width 28 height 23
click at [234, 582] on div "No" at bounding box center [233, 593] width 28 height 23
click at [227, 633] on div "No" at bounding box center [233, 644] width 28 height 23
click at [216, 699] on div "No" at bounding box center [208, 710] width 28 height 23
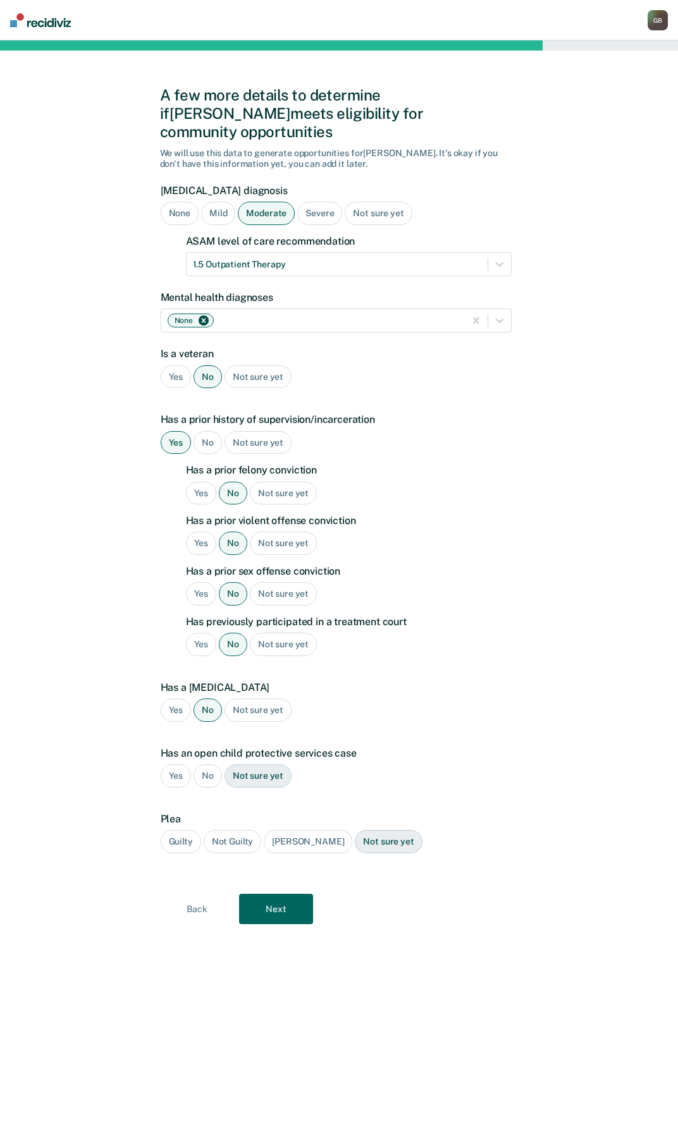
click at [209, 765] on div "No" at bounding box center [208, 776] width 28 height 23
click at [176, 830] on div "Guilty" at bounding box center [181, 841] width 40 height 23
click at [273, 894] on button "Next" at bounding box center [276, 909] width 74 height 30
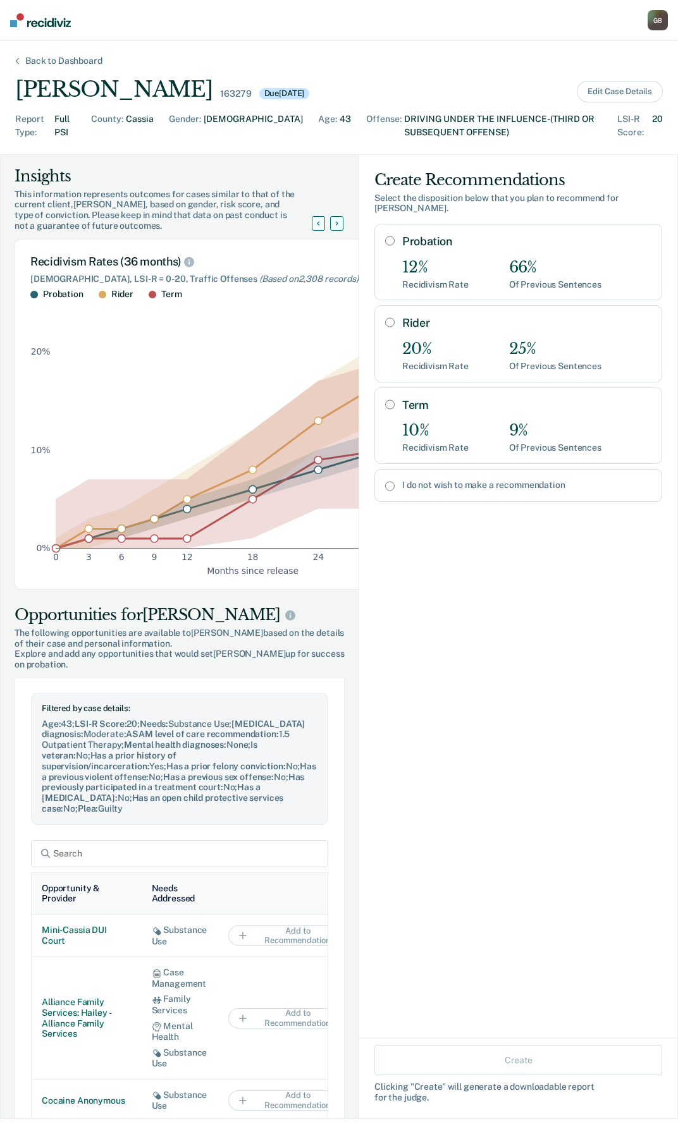
click at [385, 481] on input "I do not wish to make a recommendation" at bounding box center [389, 486] width 9 height 10
radio input "true"
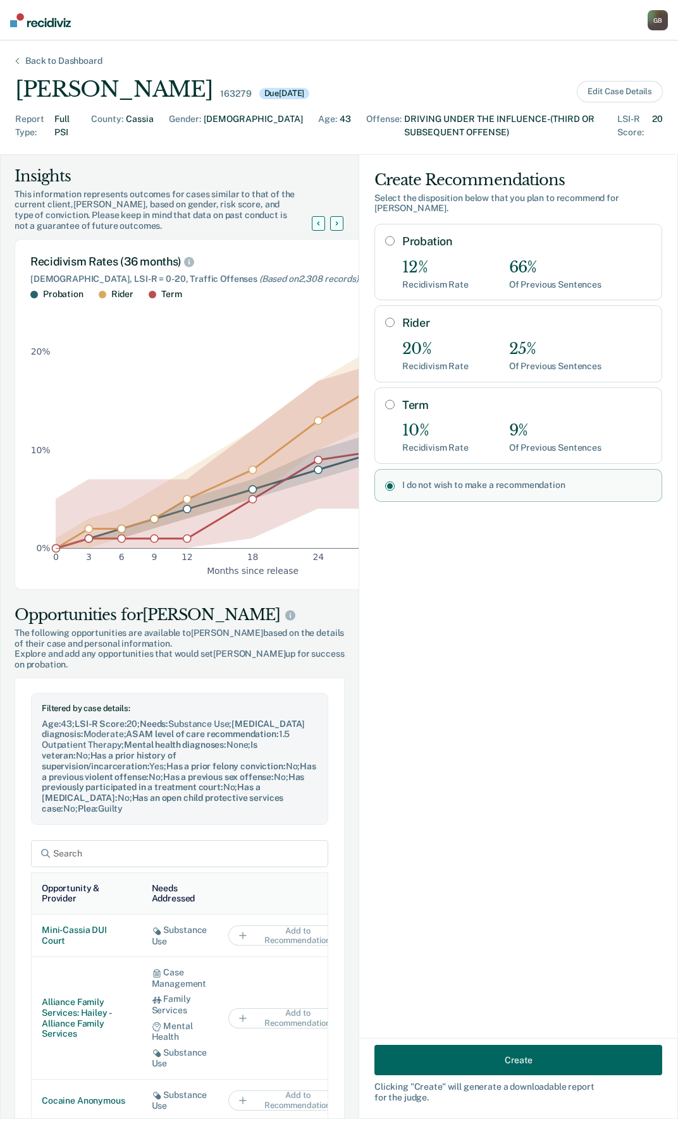
click at [385, 317] on input "Rider" at bounding box center [389, 322] width 9 height 10
radio input "true"
radio input "false"
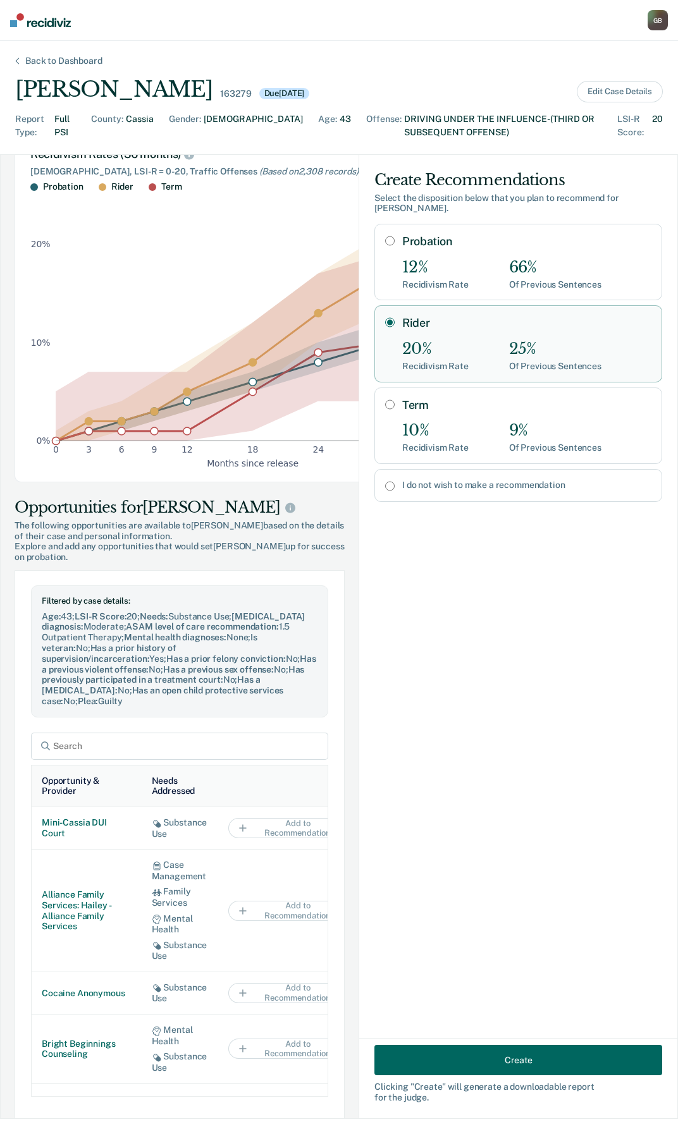
scroll to position [235, 0]
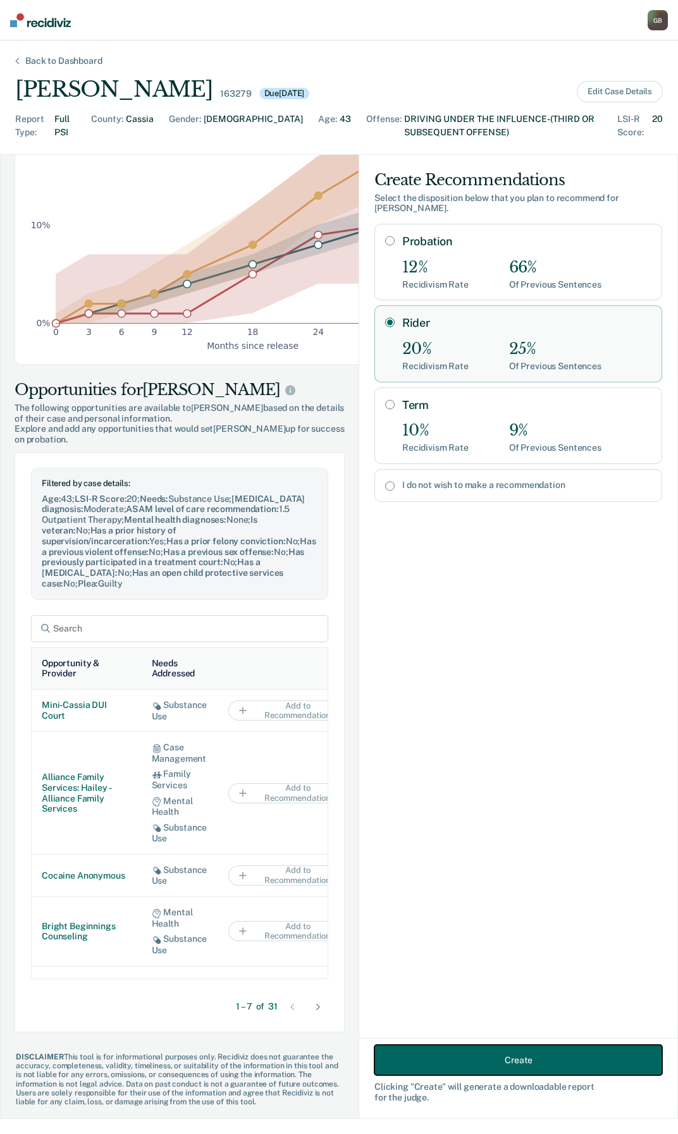
click at [513, 1065] on button "Create" at bounding box center [518, 1060] width 288 height 30
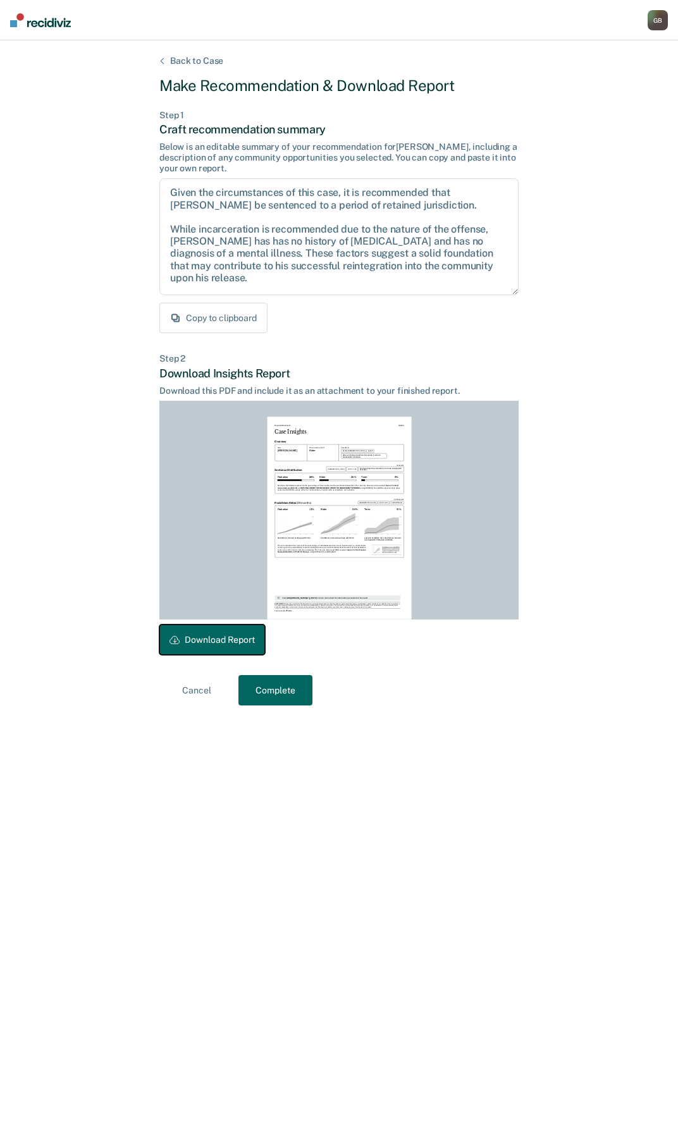
click at [233, 644] on button "Download Report" at bounding box center [212, 640] width 106 height 30
click at [257, 696] on button "Complete" at bounding box center [275, 690] width 74 height 30
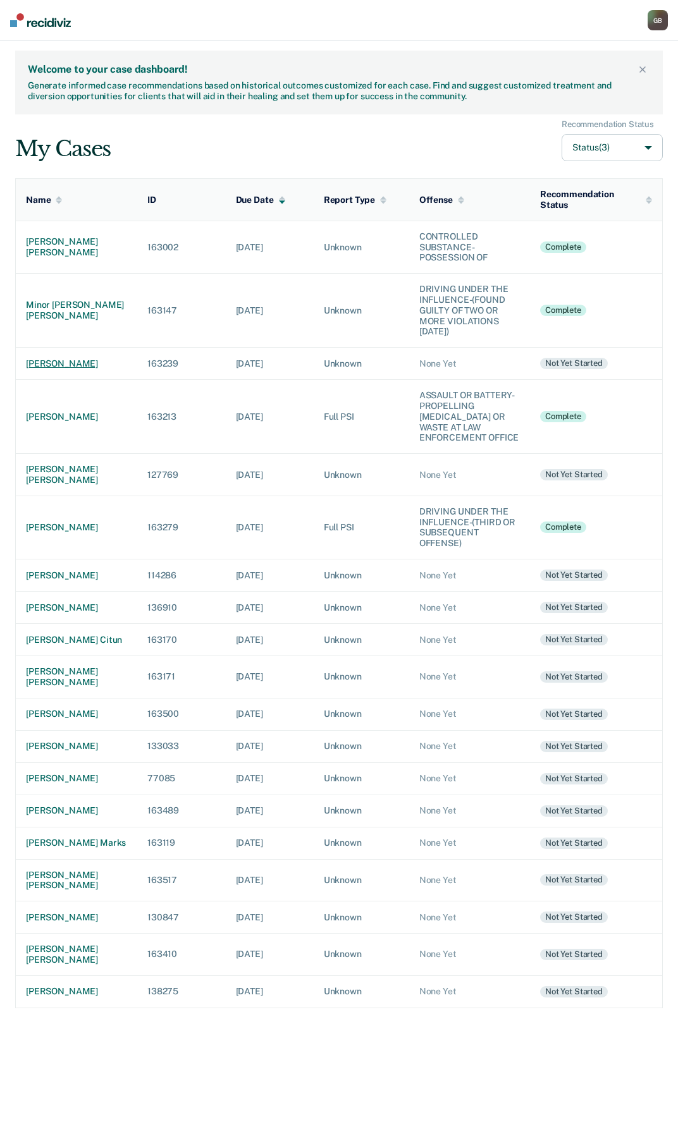
click at [66, 365] on div "[PERSON_NAME]" at bounding box center [76, 364] width 101 height 11
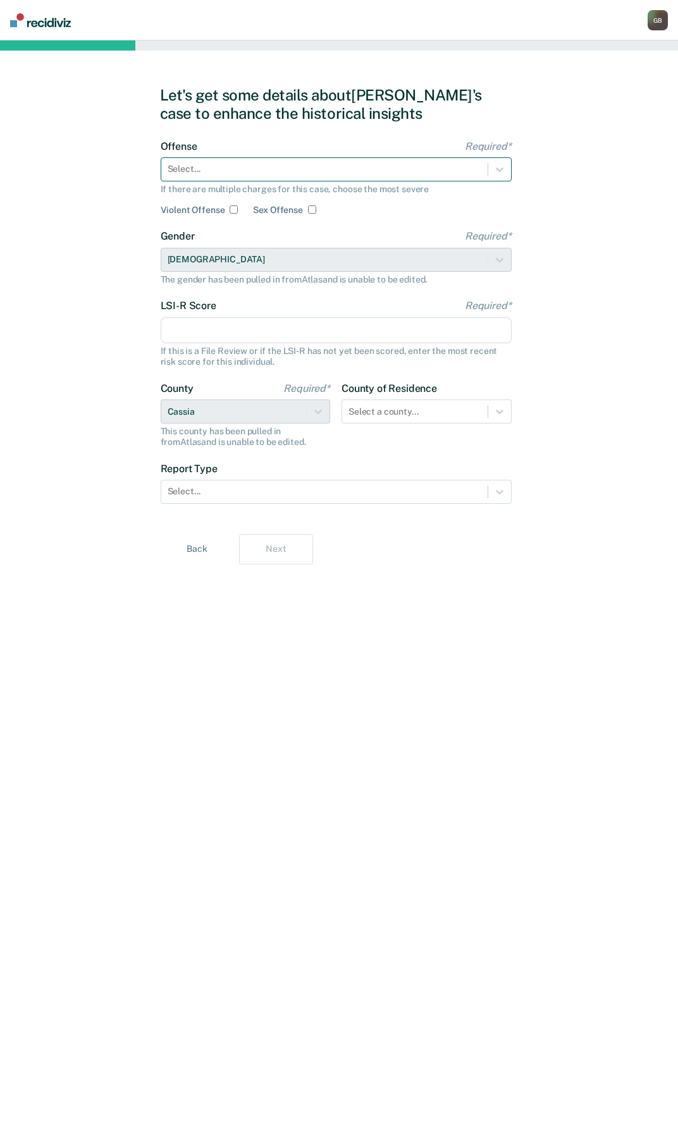
click at [197, 168] on div at bounding box center [325, 169] width 314 height 13
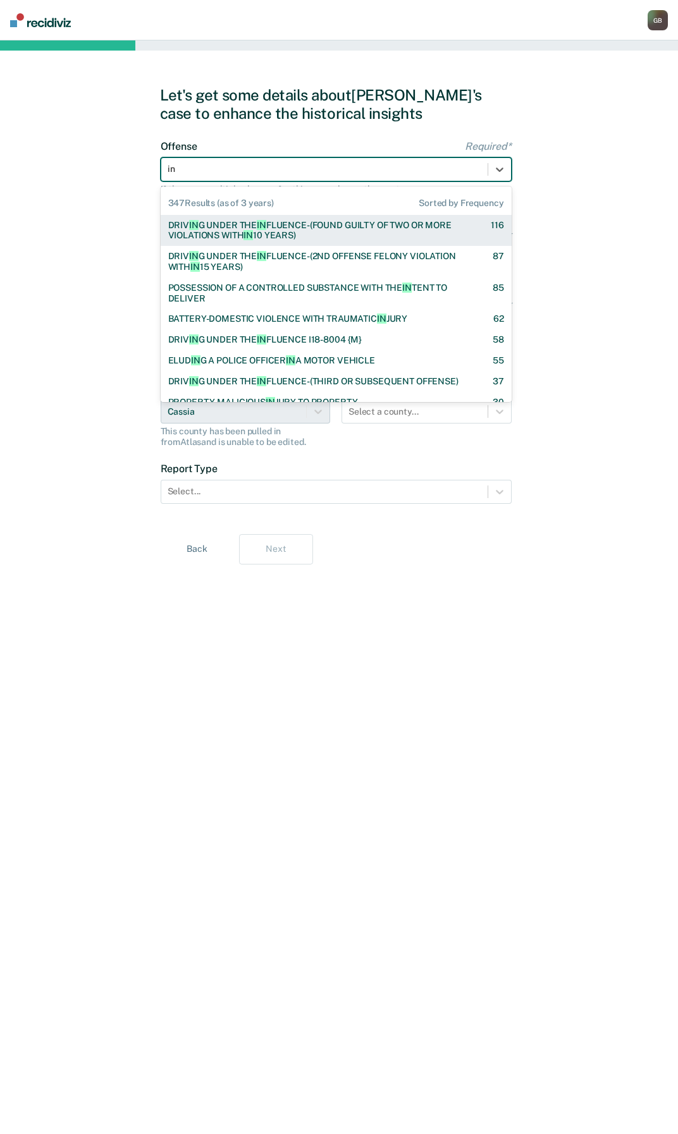
type input "inj"
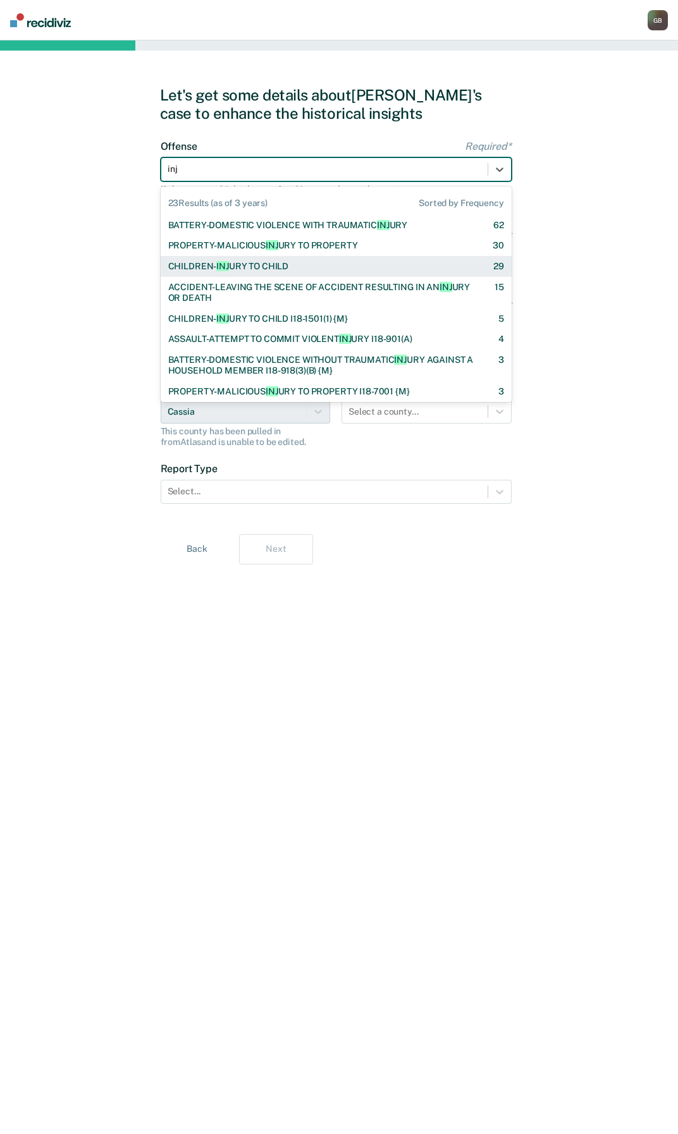
click at [275, 266] on div "CHILDREN- INJ URY TO CHILD" at bounding box center [228, 266] width 121 height 11
checkbox input "true"
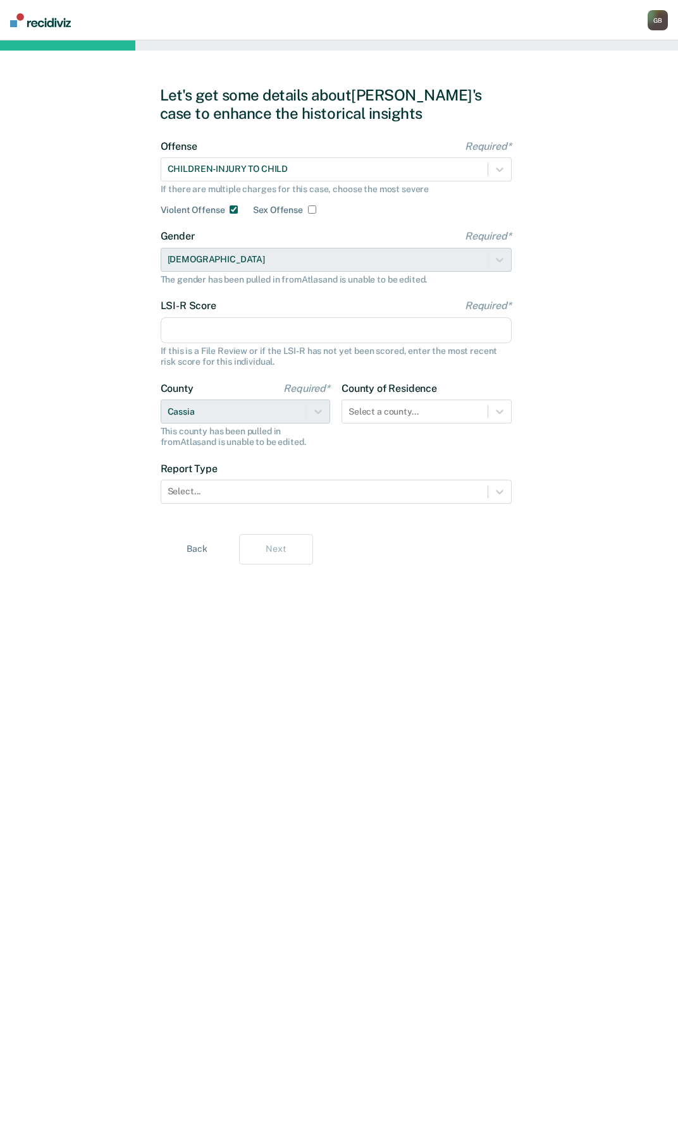
click at [184, 329] on input "LSI-R Score Required*" at bounding box center [336, 330] width 351 height 27
drag, startPoint x: 184, startPoint y: 328, endPoint x: 207, endPoint y: 324, distance: 23.8
click at [187, 328] on input "LSI-R Score Required*" at bounding box center [336, 330] width 351 height 27
type input "13"
click at [368, 410] on div at bounding box center [414, 411] width 133 height 13
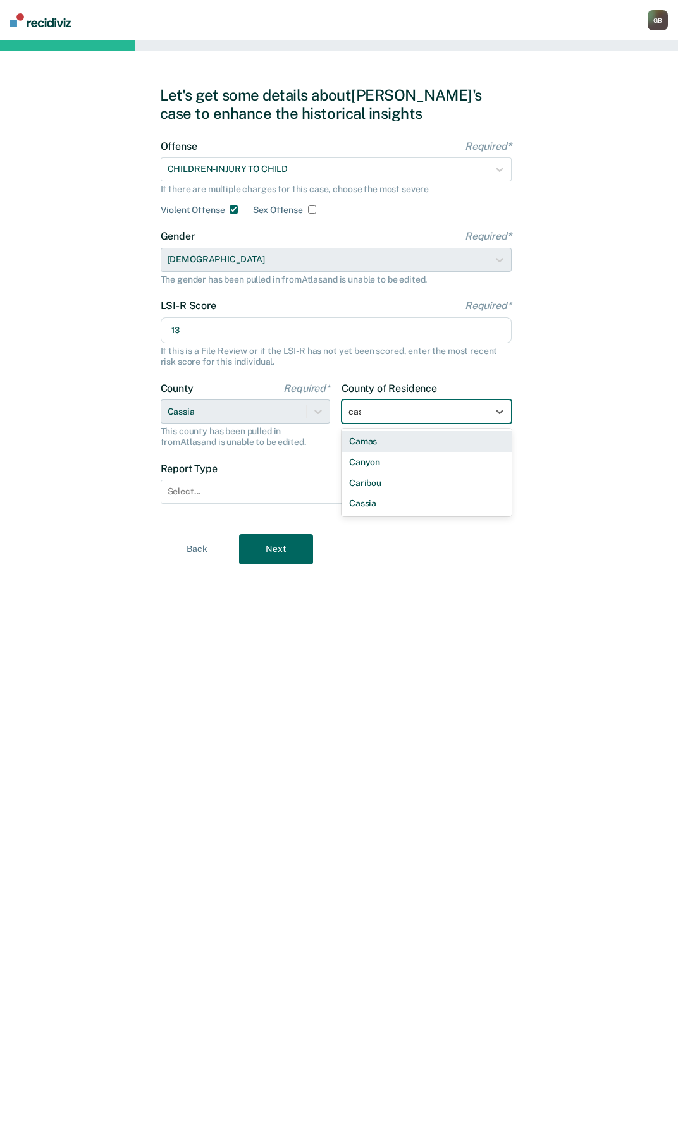
type input "cass"
click at [367, 441] on div "Cassia" at bounding box center [426, 441] width 170 height 21
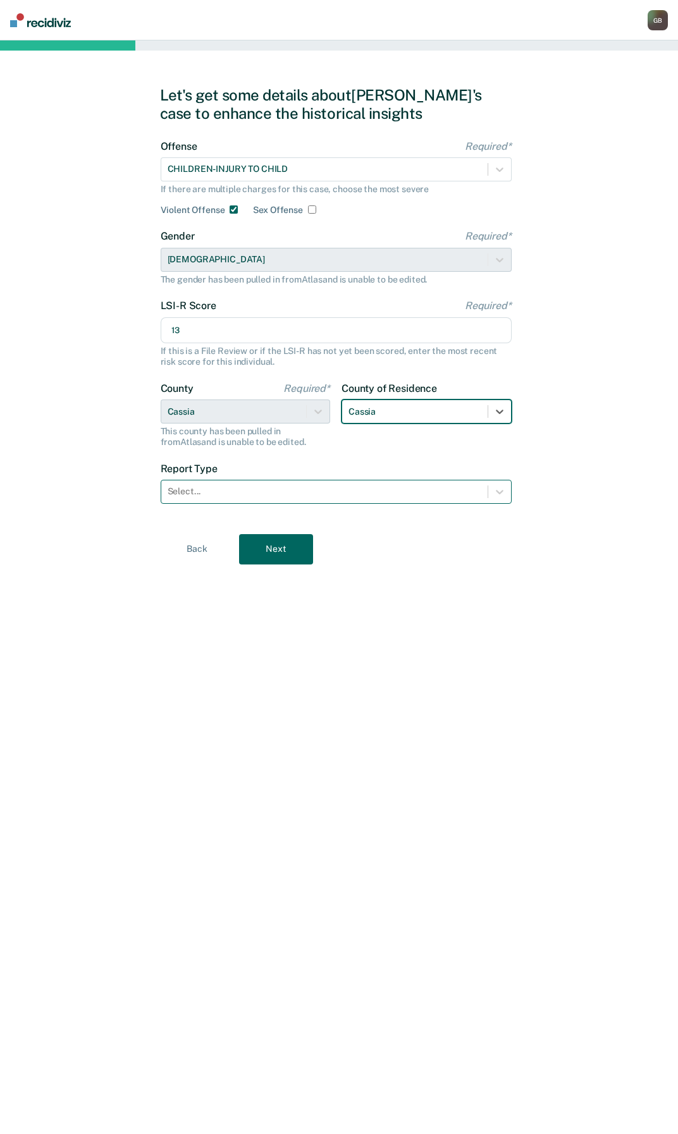
click at [277, 486] on div at bounding box center [325, 491] width 314 height 13
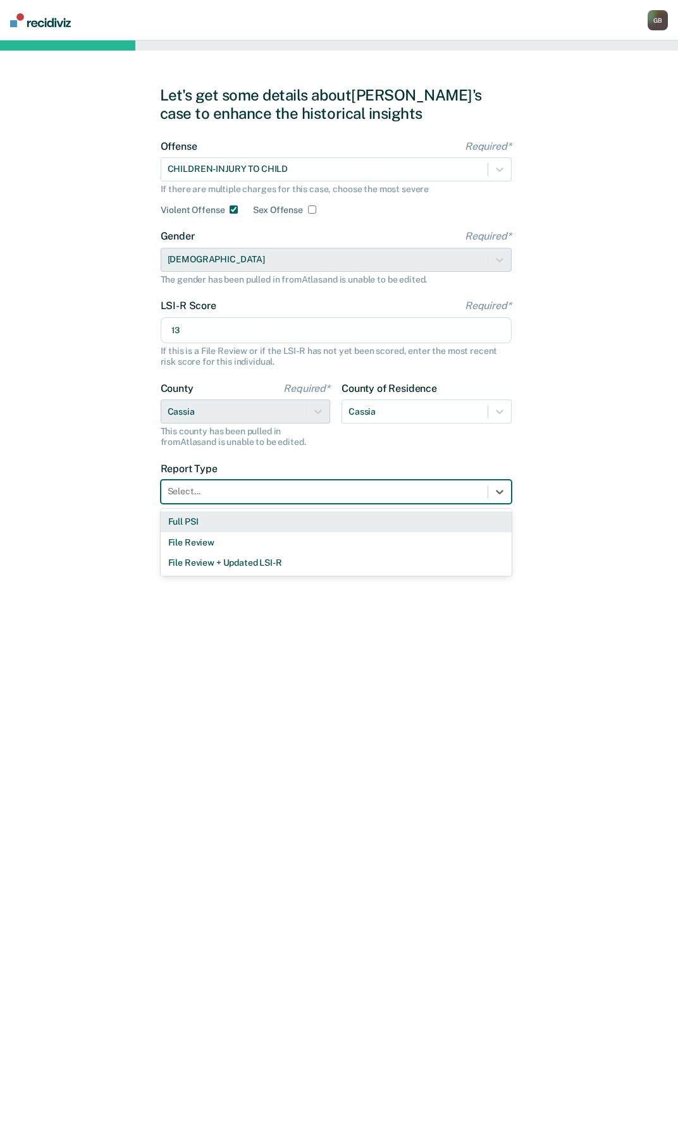
click at [209, 524] on div "Full PSI" at bounding box center [336, 522] width 351 height 21
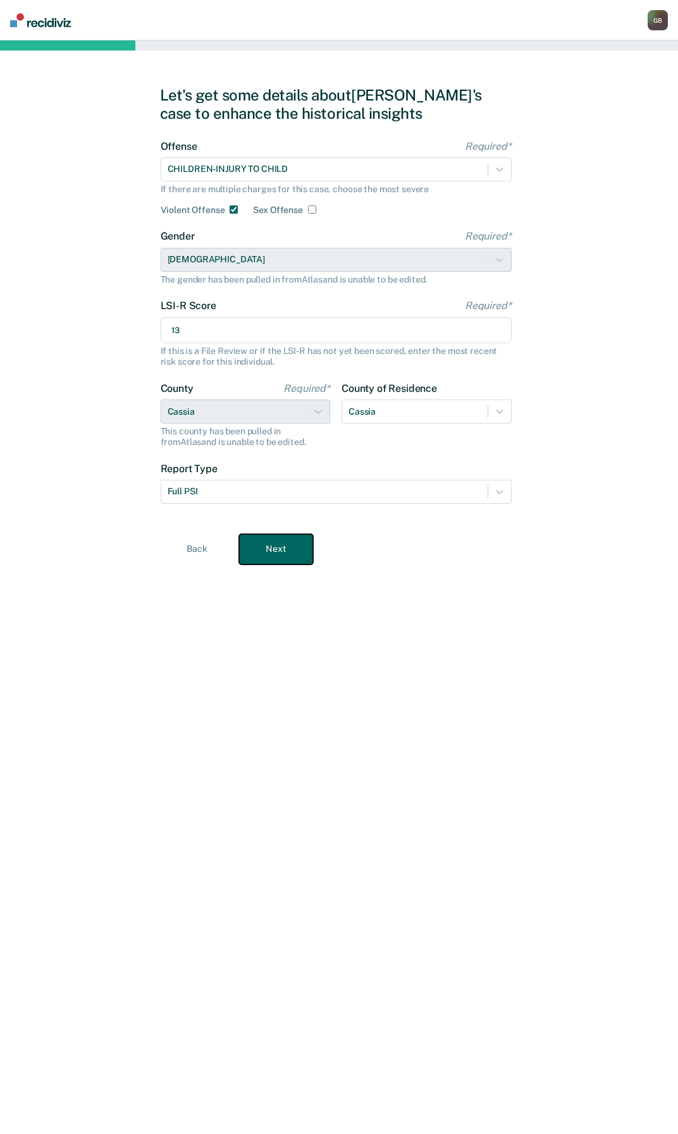
click at [266, 548] on button "Next" at bounding box center [276, 549] width 74 height 30
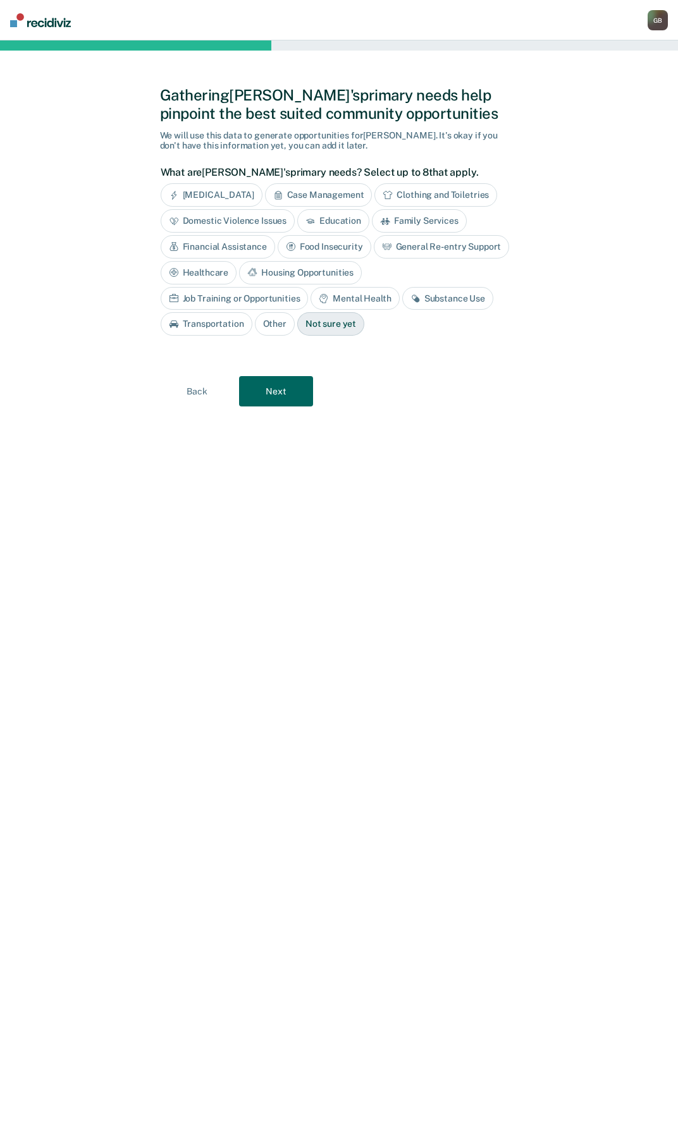
click at [297, 324] on div "Not sure yet" at bounding box center [330, 323] width 67 height 23
click at [255, 388] on button "Next" at bounding box center [276, 391] width 74 height 30
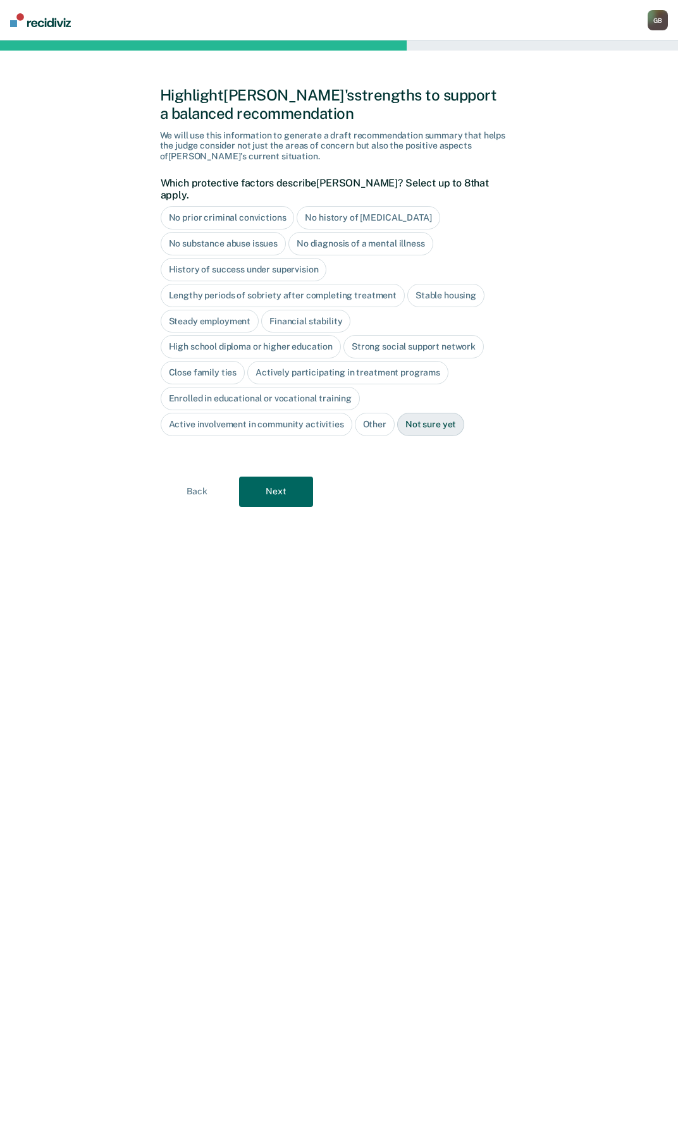
click at [212, 335] on div "High school diploma or higher education" at bounding box center [251, 346] width 181 height 23
click at [379, 236] on div "No diagnosis of a mental illness" at bounding box center [360, 243] width 145 height 23
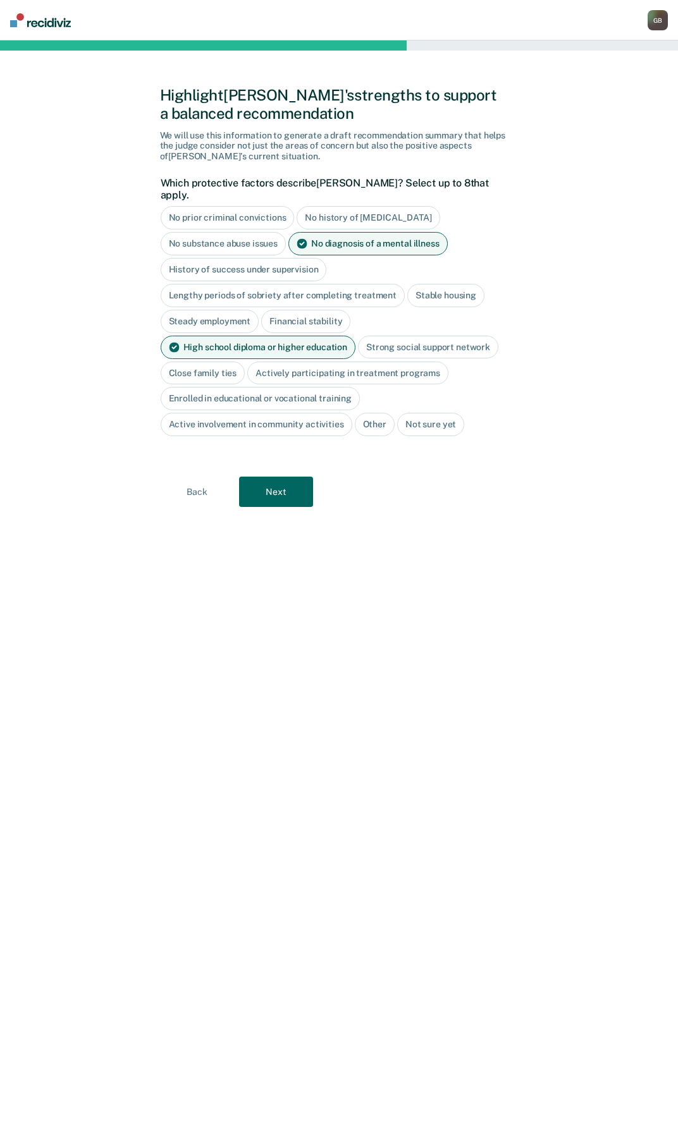
click at [220, 313] on div "Steady employment" at bounding box center [210, 321] width 99 height 23
click at [272, 477] on button "Next" at bounding box center [276, 492] width 74 height 30
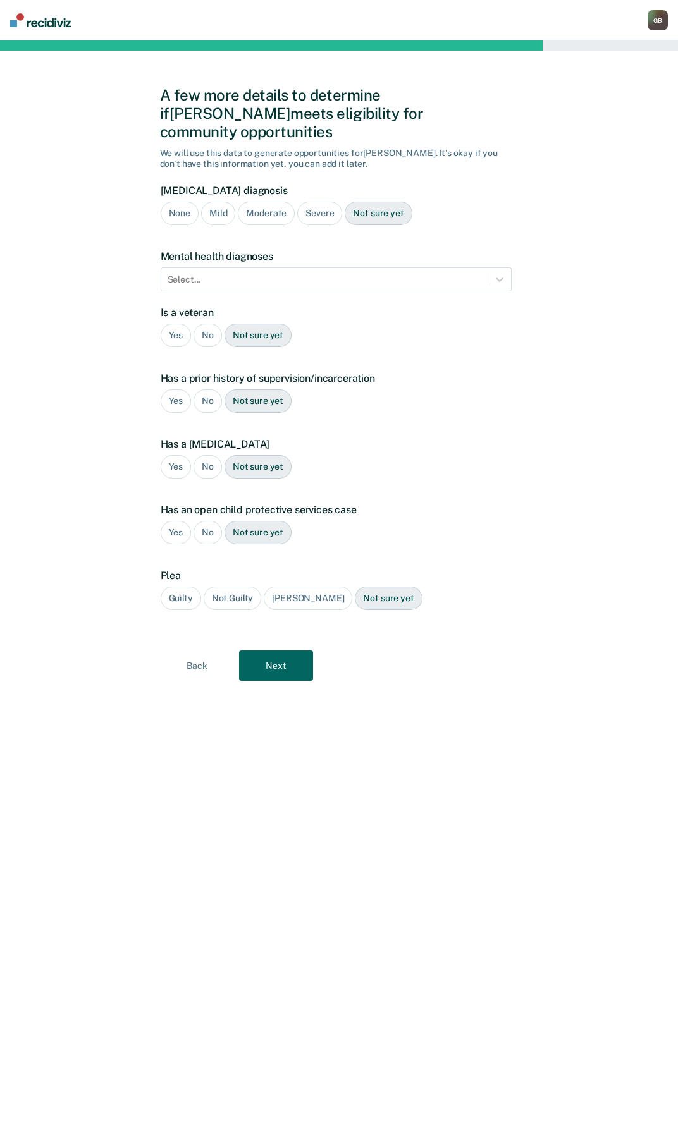
click at [165, 202] on div "None" at bounding box center [180, 213] width 38 height 23
click at [176, 273] on div at bounding box center [325, 279] width 314 height 13
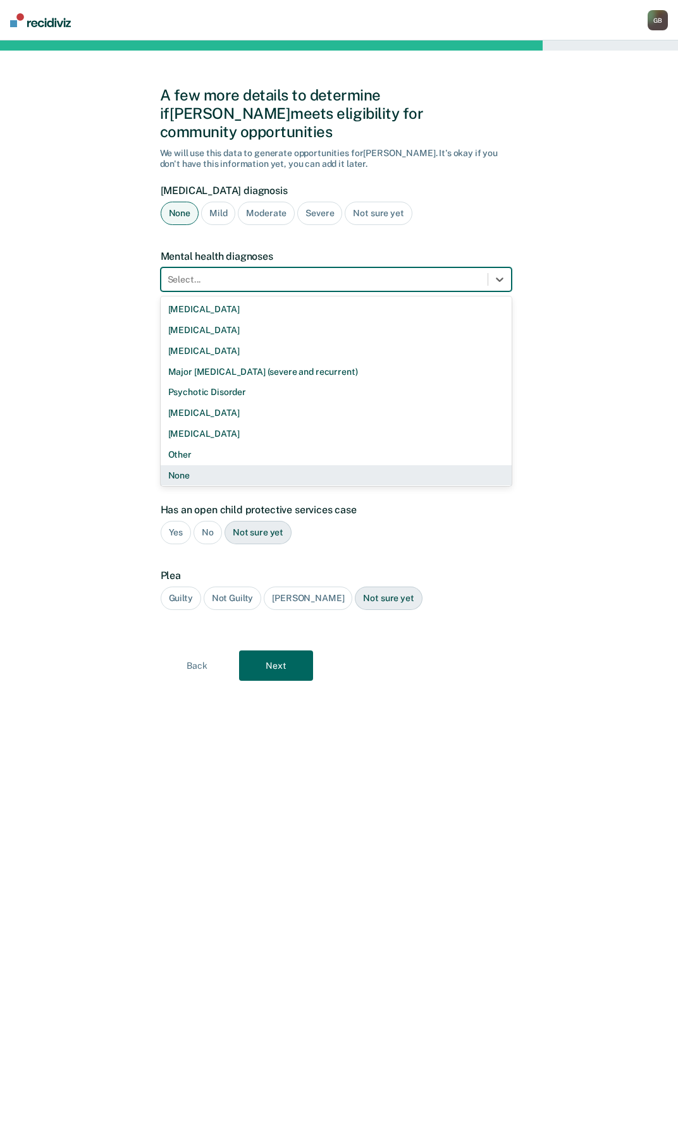
click at [223, 465] on div "None" at bounding box center [336, 475] width 351 height 21
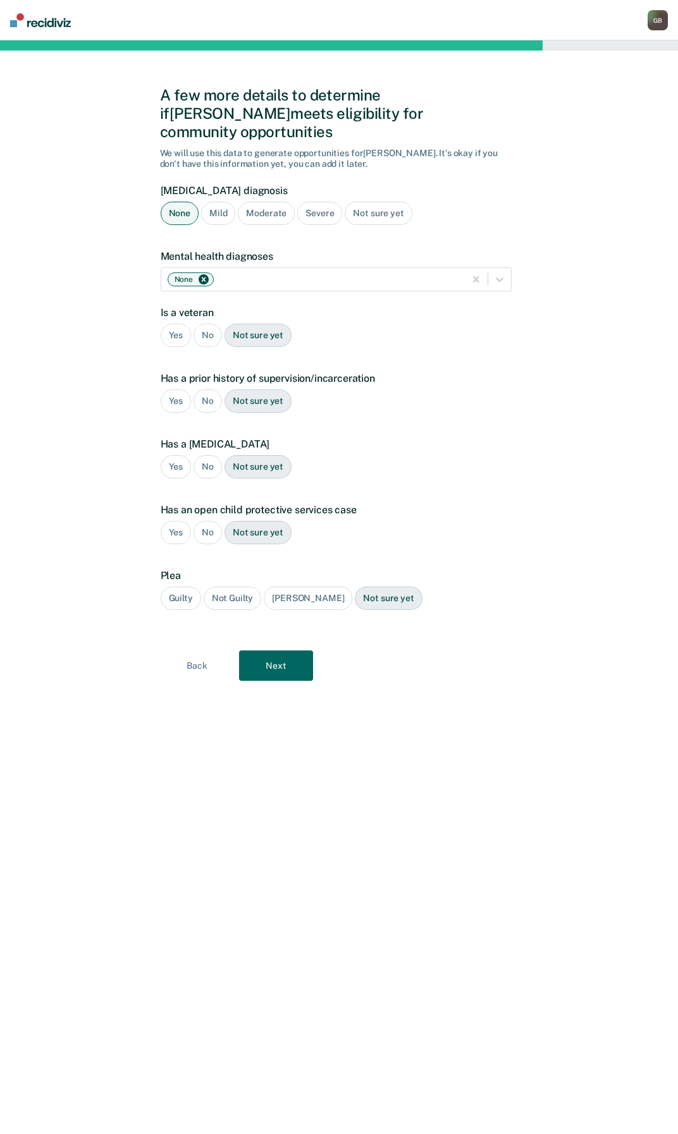
click at [207, 324] on div "No" at bounding box center [208, 335] width 28 height 23
click at [167, 390] on div "Yes" at bounding box center [176, 401] width 31 height 23
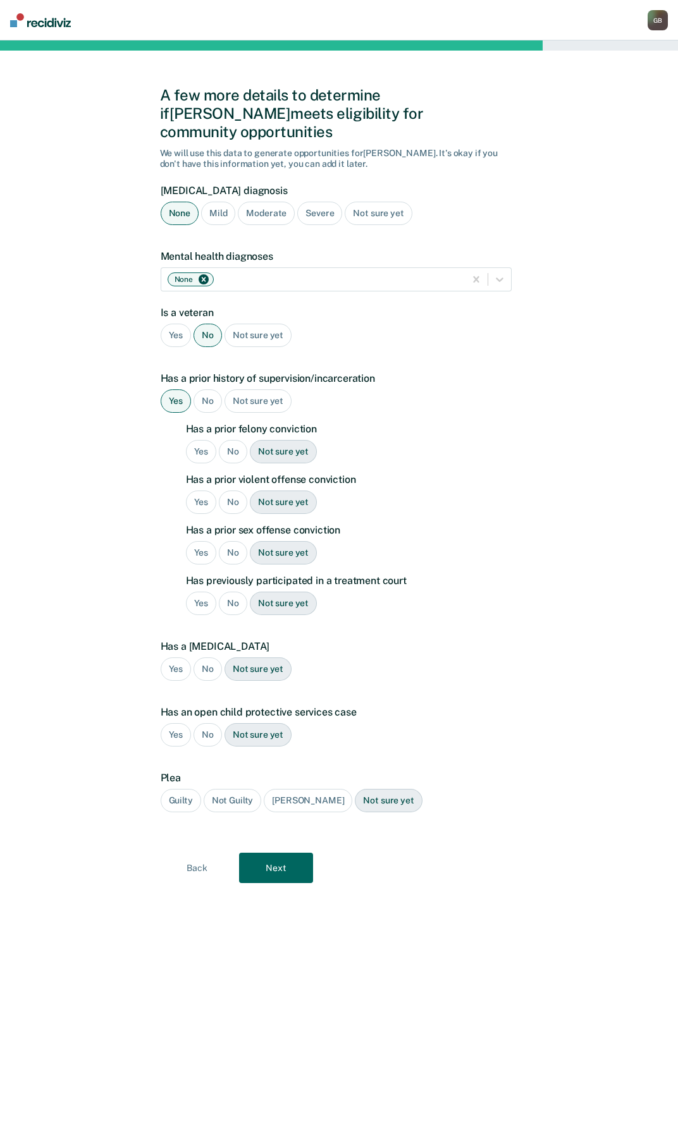
click at [237, 440] on div "No" at bounding box center [233, 451] width 28 height 23
click at [198, 491] on div "Yes" at bounding box center [201, 502] width 31 height 23
click at [236, 541] on div "No" at bounding box center [233, 552] width 28 height 23
click at [232, 592] on div "No" at bounding box center [233, 603] width 28 height 23
click at [204, 658] on div "No" at bounding box center [208, 669] width 28 height 23
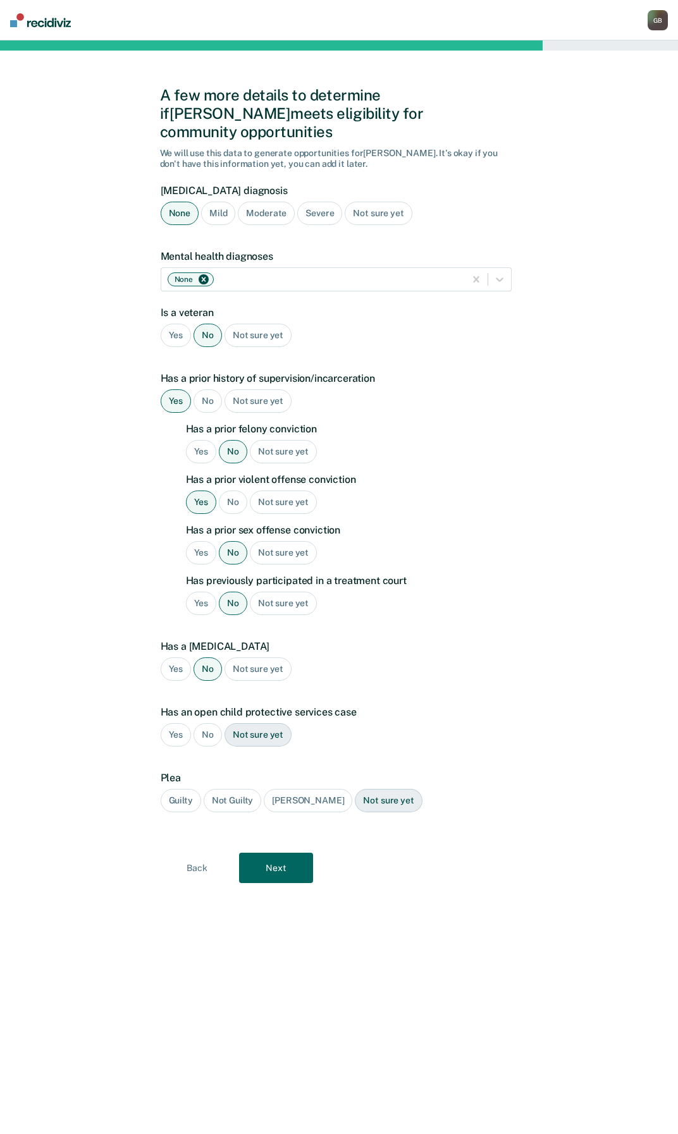
click at [202, 723] on div "No" at bounding box center [208, 734] width 28 height 23
click at [190, 789] on div "Guilty" at bounding box center [181, 800] width 40 height 23
click at [280, 855] on button "Next" at bounding box center [276, 868] width 74 height 30
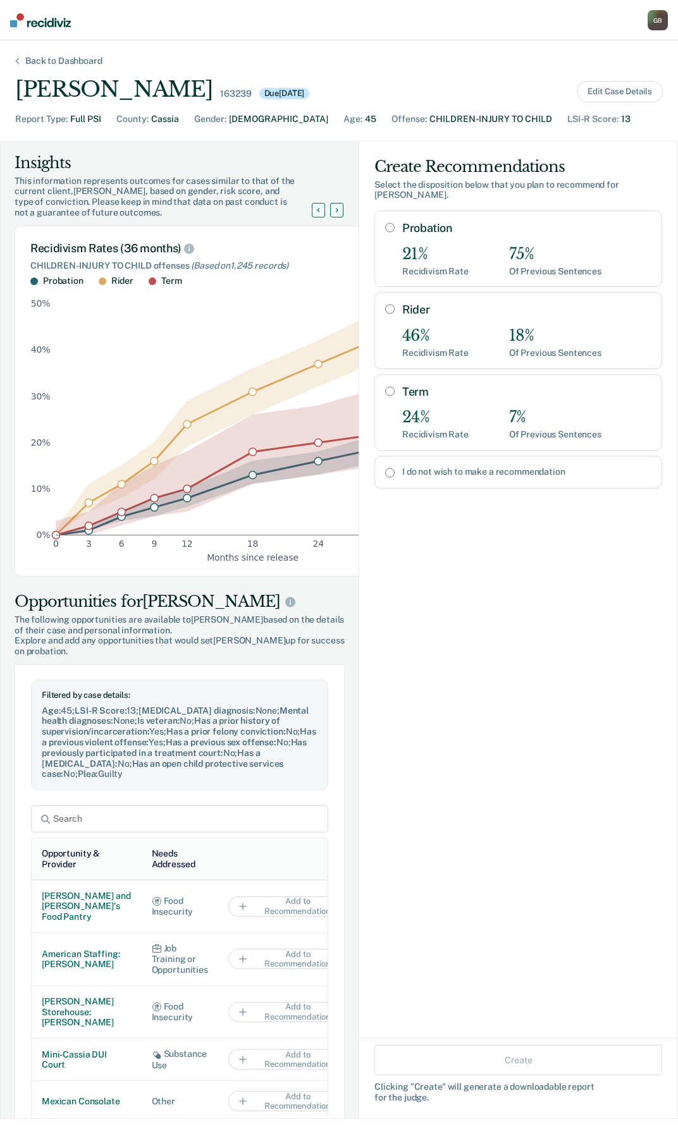
click at [385, 468] on input "I do not wish to make a recommendation" at bounding box center [389, 473] width 9 height 10
radio input "true"
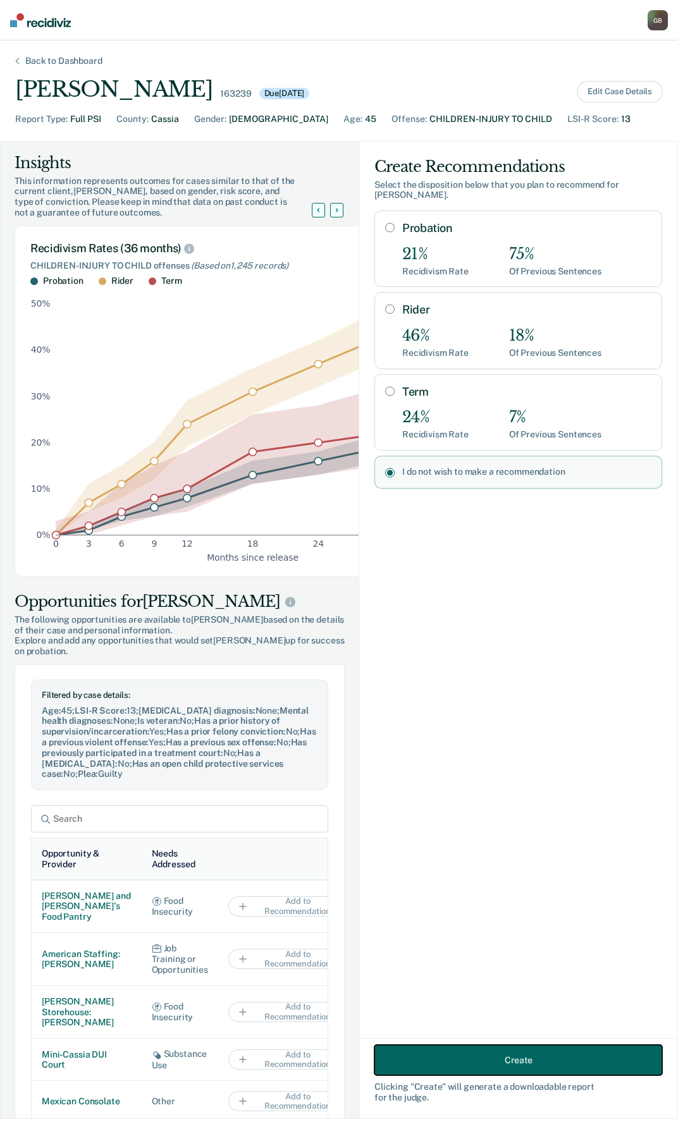
click at [501, 1060] on button "Create" at bounding box center [518, 1060] width 288 height 30
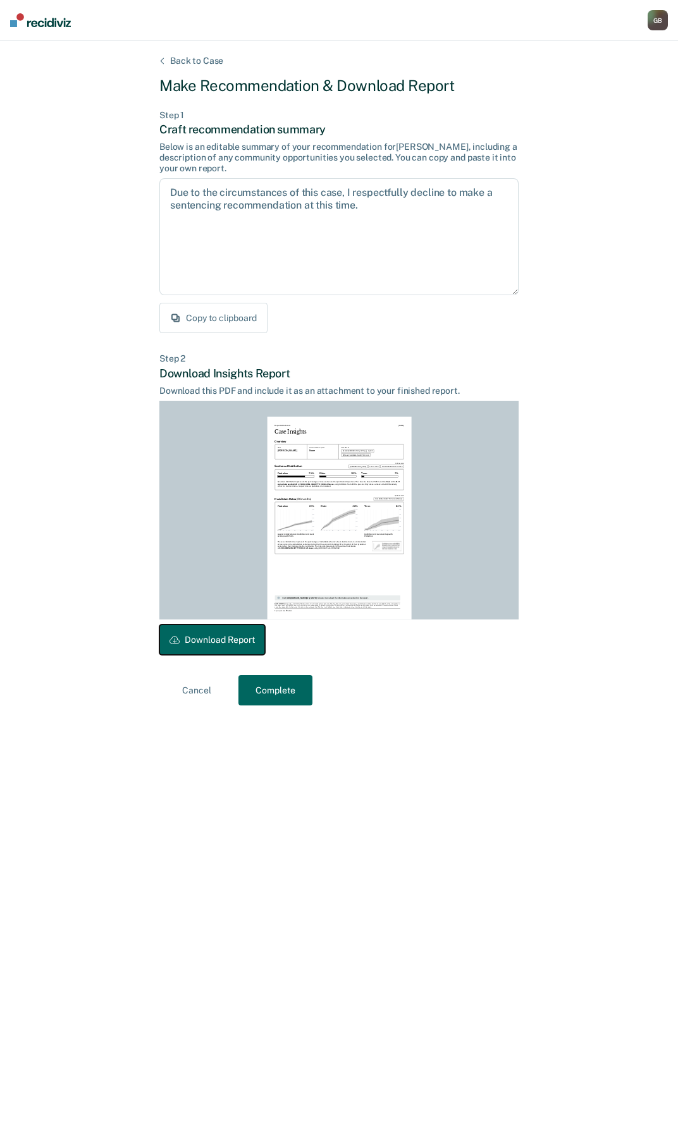
drag, startPoint x: 202, startPoint y: 636, endPoint x: 417, endPoint y: 371, distance: 340.7
click at [202, 636] on button "Download Report" at bounding box center [212, 640] width 106 height 30
click at [262, 703] on button "Complete" at bounding box center [275, 690] width 74 height 30
